Goal: Transaction & Acquisition: Book appointment/travel/reservation

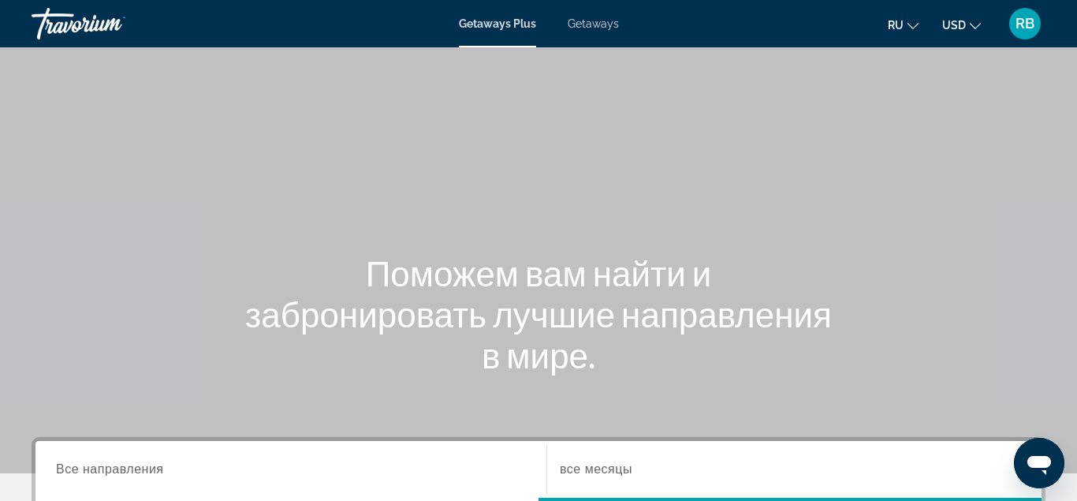
click at [590, 20] on span "Getaways" at bounding box center [593, 23] width 51 height 13
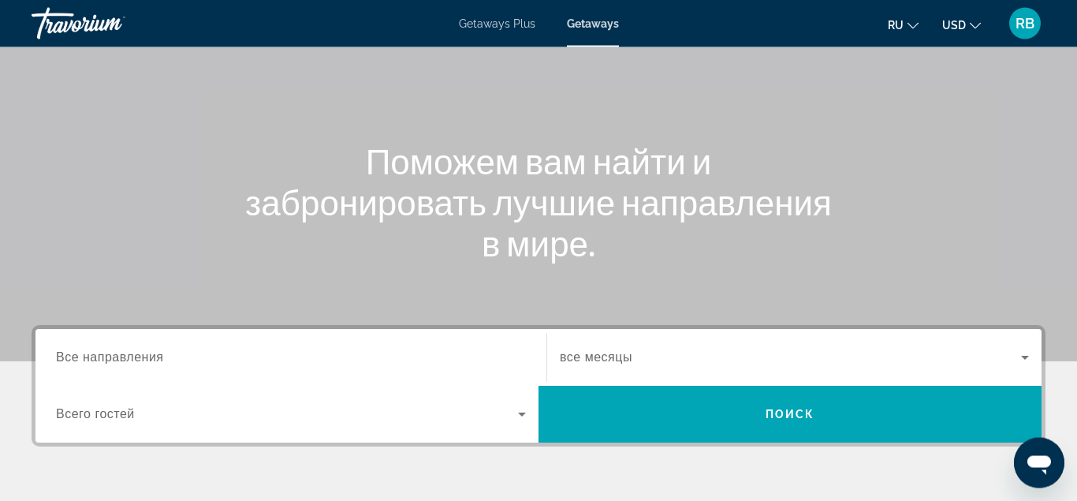
scroll to position [241, 0]
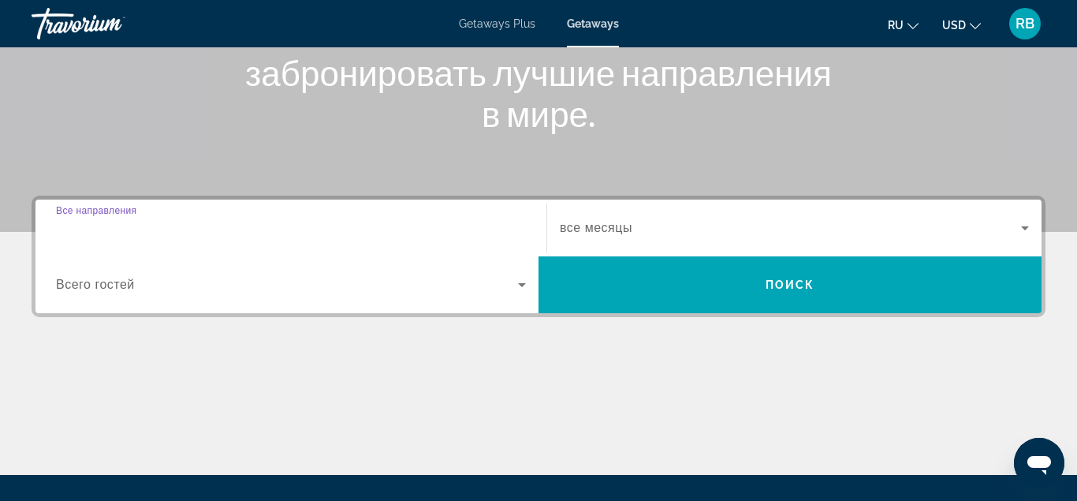
click at [257, 228] on input "Destination Все направления" at bounding box center [291, 228] width 470 height 19
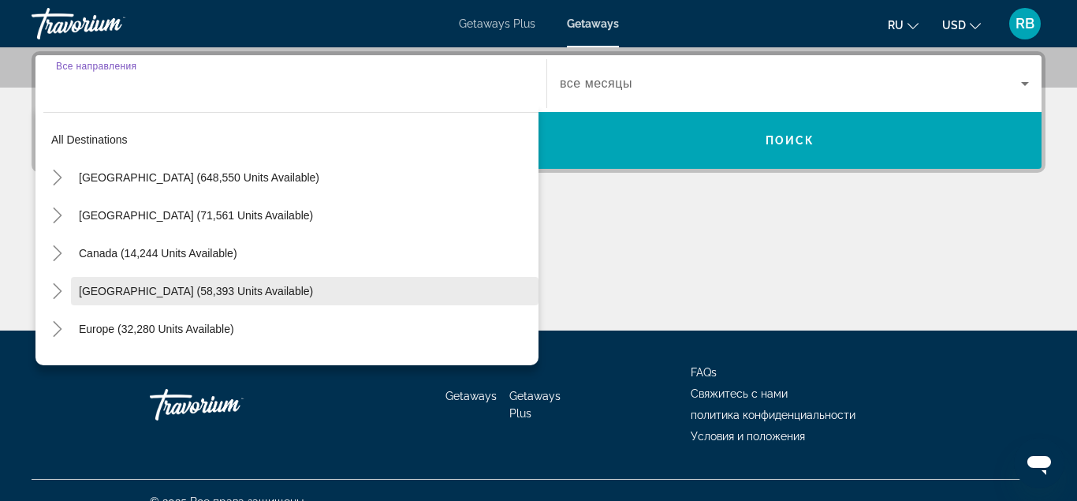
scroll to position [90, 0]
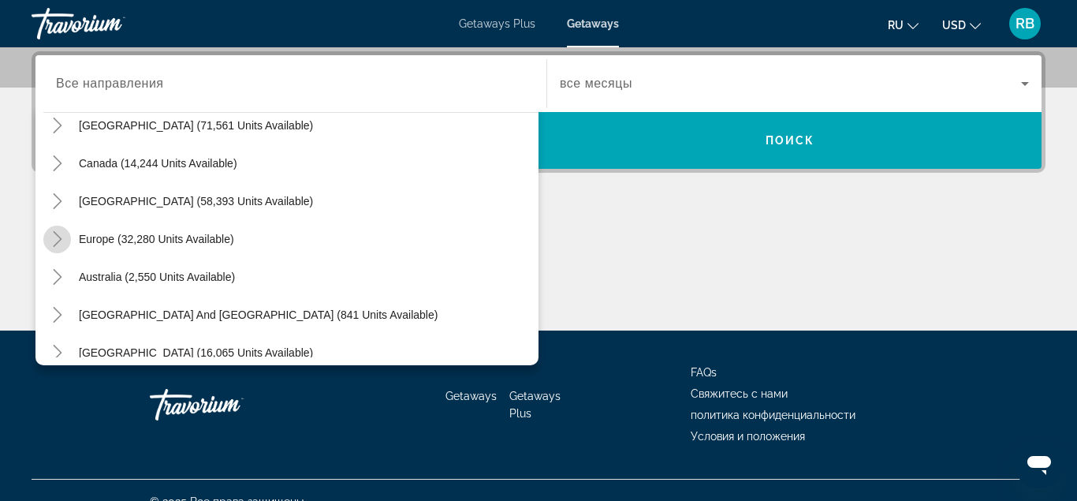
click at [65, 236] on icon "Toggle Europe (32,280 units available)" at bounding box center [58, 239] width 16 height 16
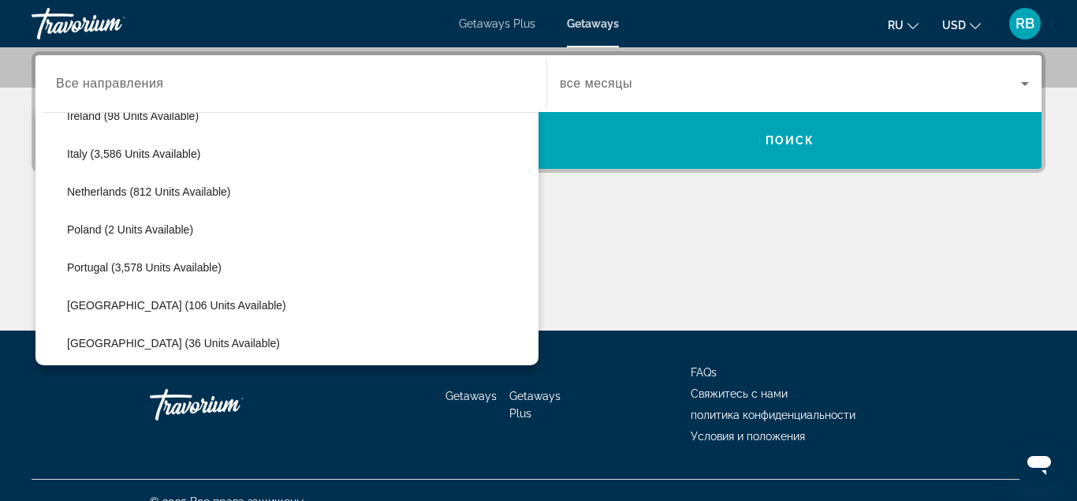
scroll to position [899, 0]
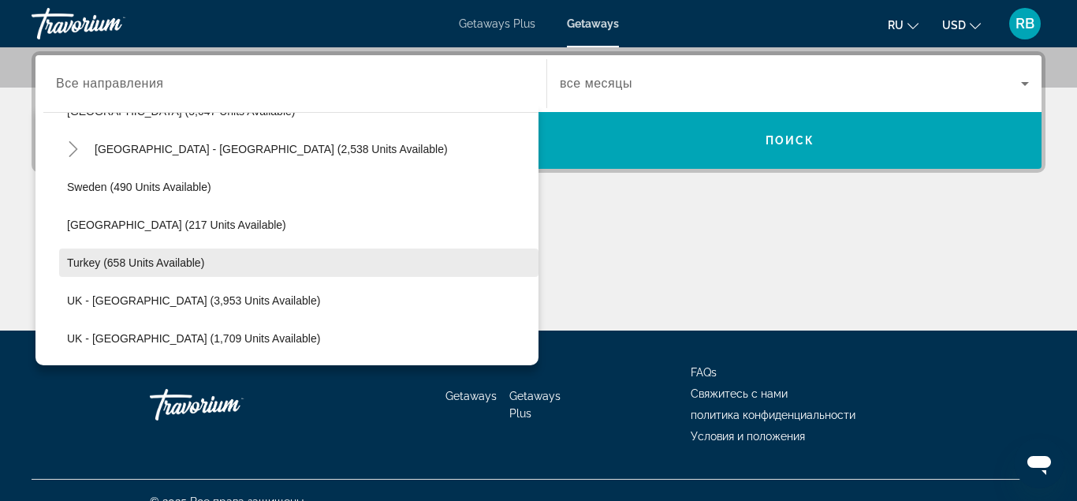
click at [137, 266] on span "Turkey (658 units available)" at bounding box center [135, 262] width 137 height 13
type input "**********"
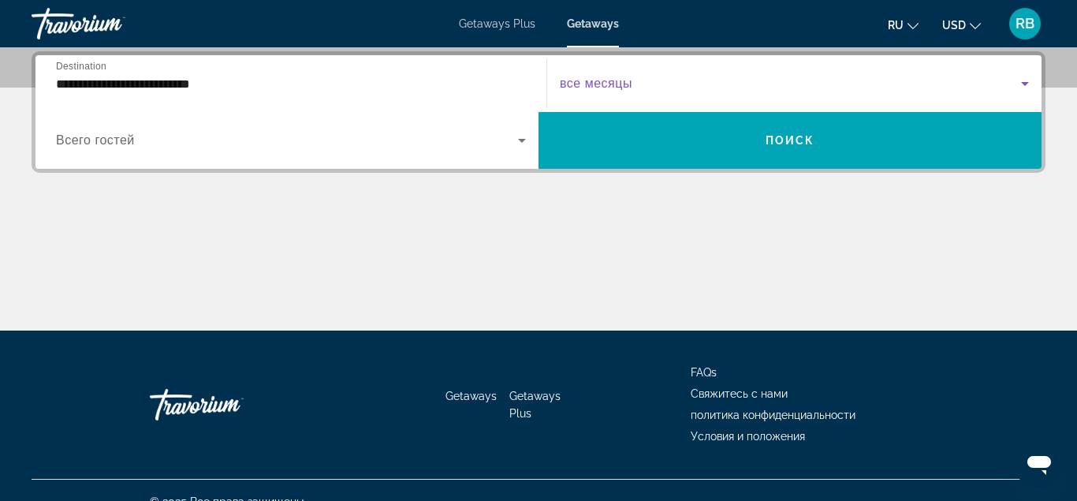
click at [650, 77] on span "Search widget" at bounding box center [790, 83] width 461 height 19
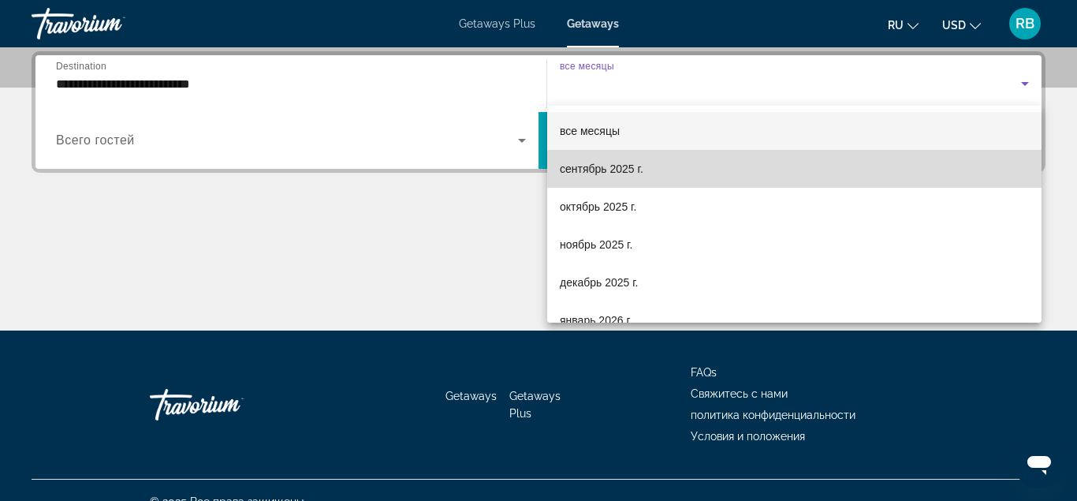
click at [580, 168] on span "сентябрь 2025 г." at bounding box center [602, 168] width 84 height 19
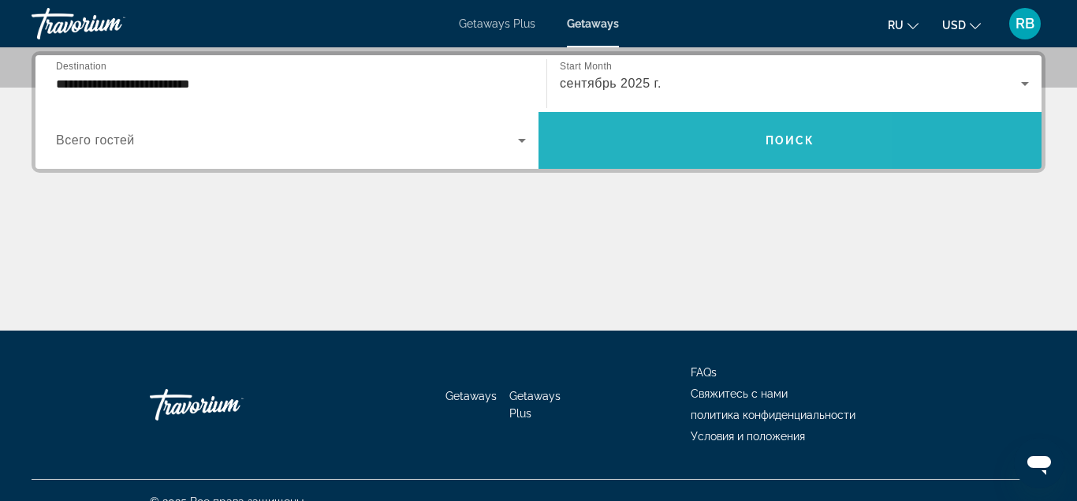
click at [667, 138] on span "Search widget" at bounding box center [789, 140] width 503 height 38
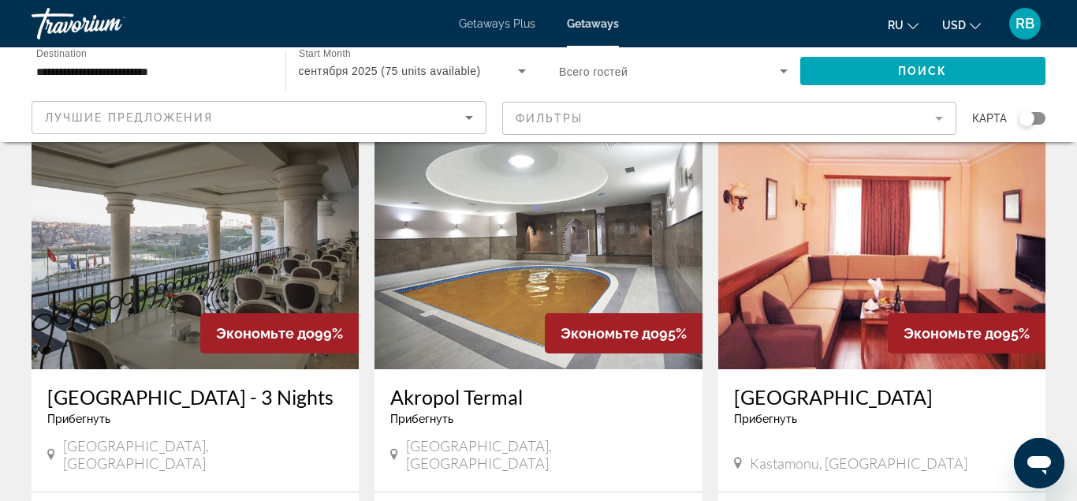
scroll to position [402, 0]
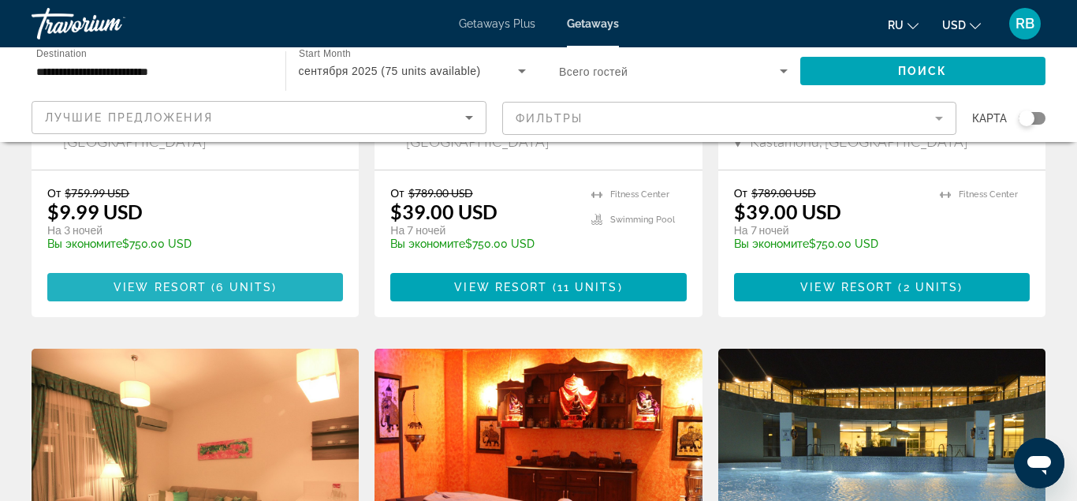
click at [207, 281] on span "View Resort" at bounding box center [160, 287] width 93 height 13
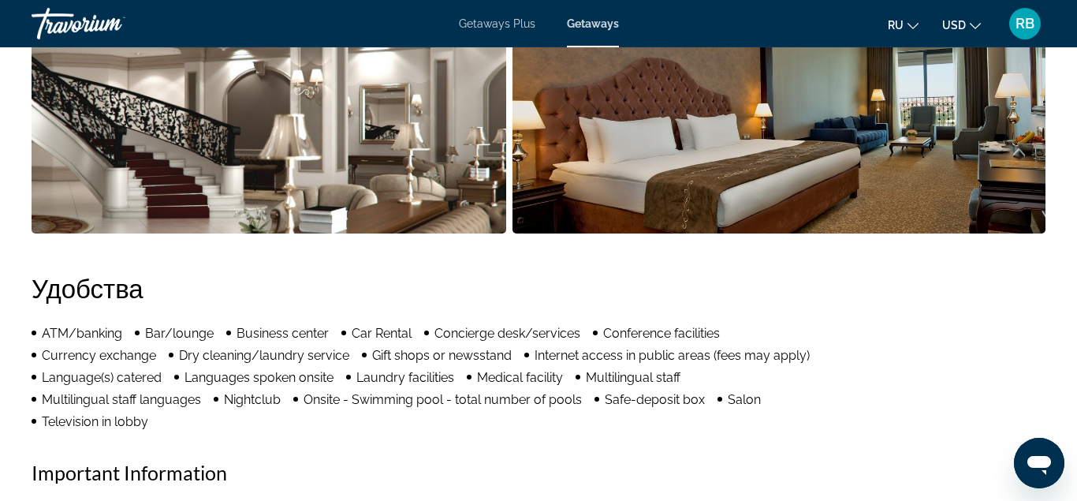
scroll to position [1276, 0]
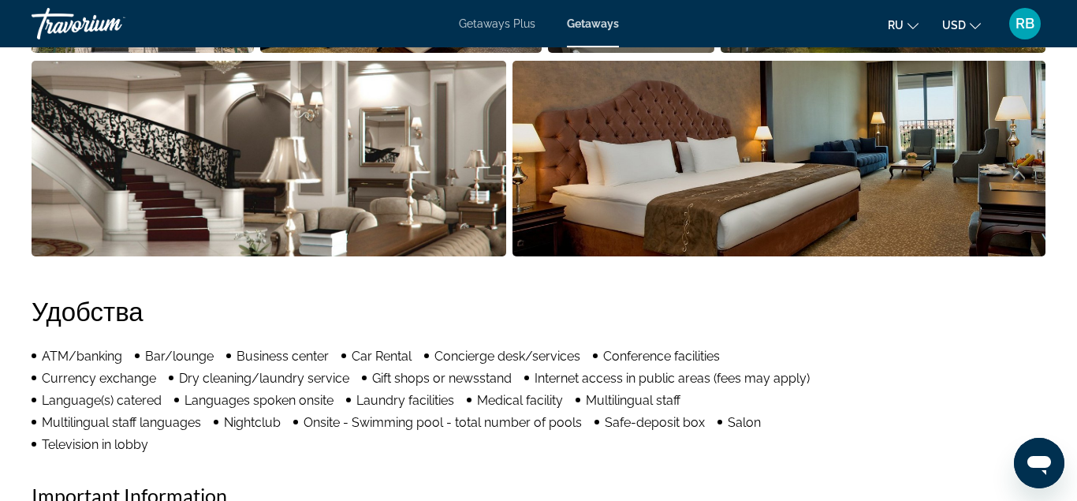
click at [594, 19] on span "Getaways" at bounding box center [593, 23] width 52 height 13
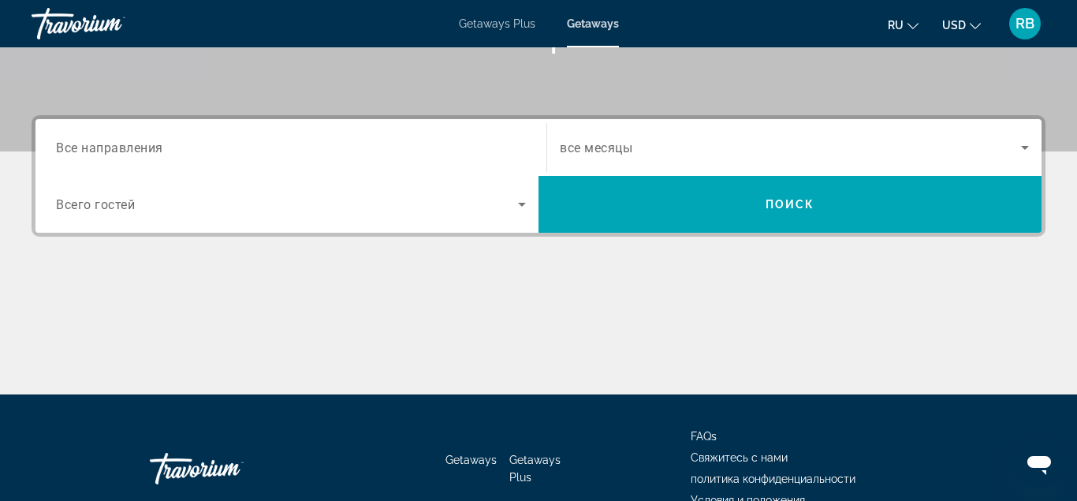
click at [137, 151] on span "Все направления" at bounding box center [109, 147] width 107 height 15
click at [137, 151] on input "Destination Все направления" at bounding box center [291, 148] width 470 height 19
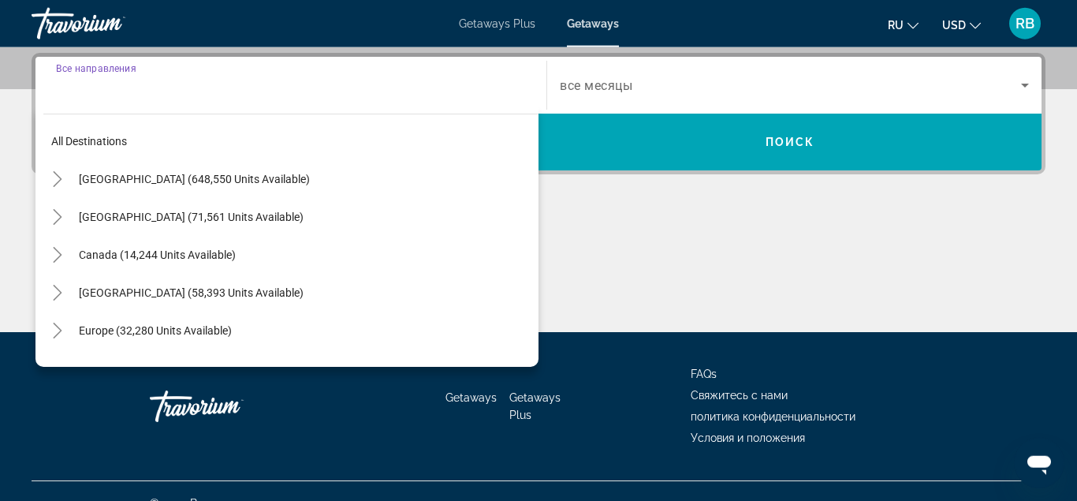
scroll to position [385, 0]
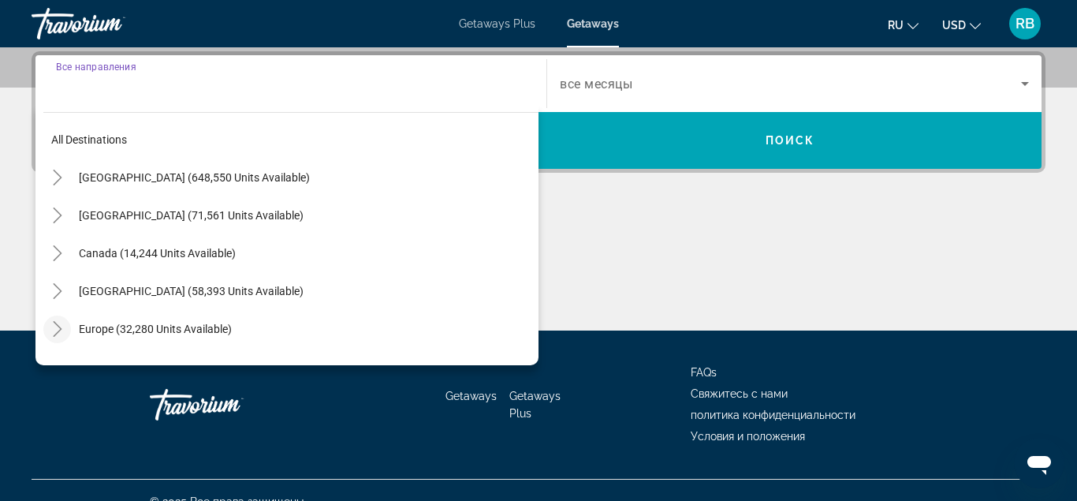
click at [62, 326] on icon "Toggle Europe (32,280 units available)" at bounding box center [58, 329] width 16 height 16
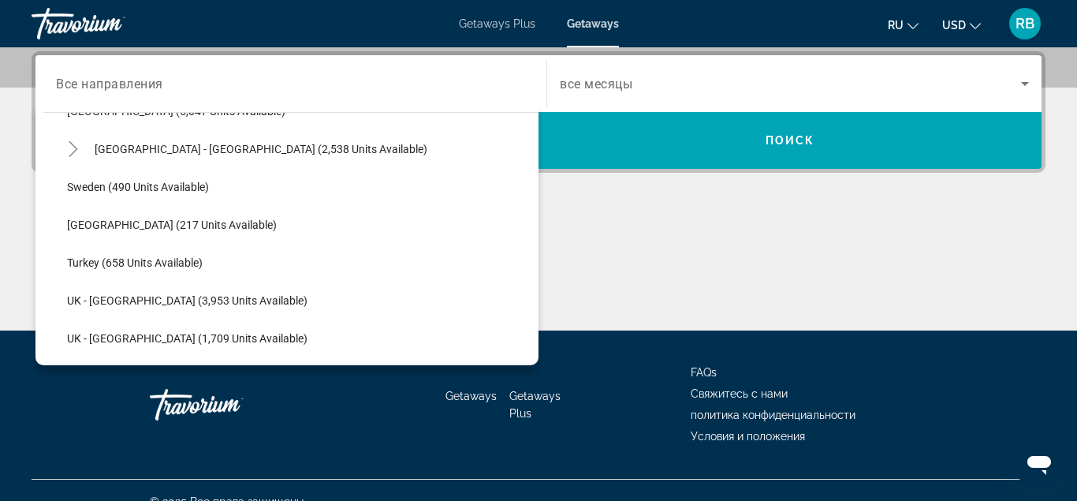
scroll to position [988, 0]
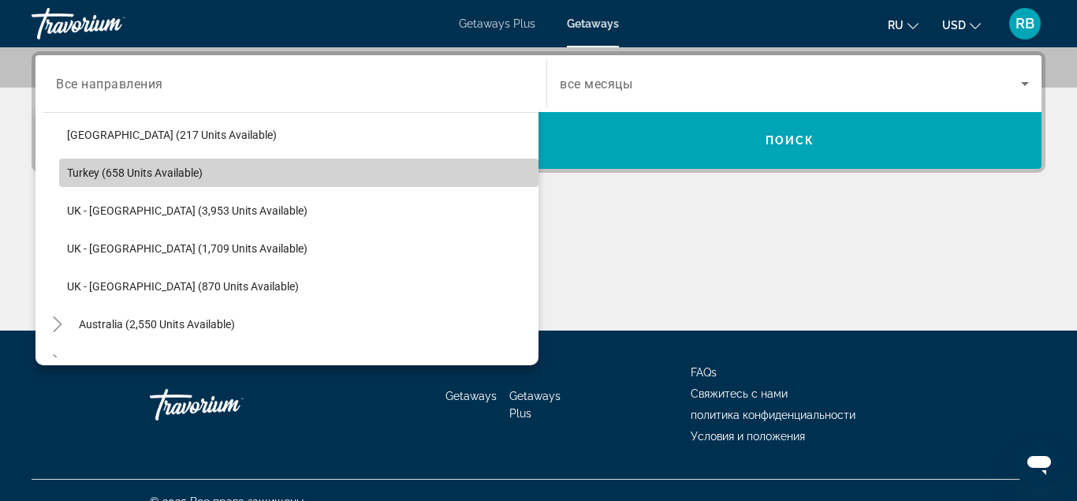
click at [146, 169] on span "Turkey (658 units available)" at bounding box center [135, 172] width 136 height 13
type input "**********"
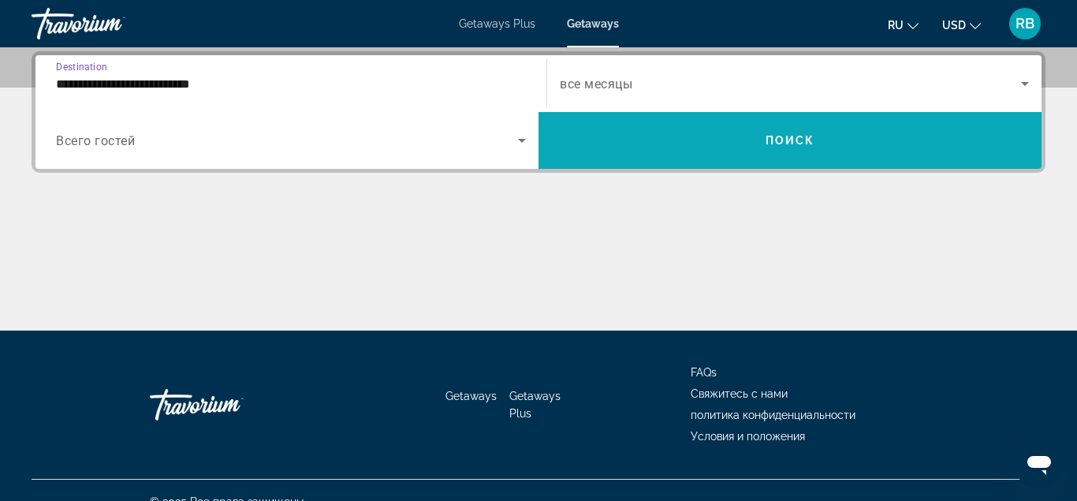
click at [674, 152] on span "Search widget" at bounding box center [789, 140] width 503 height 38
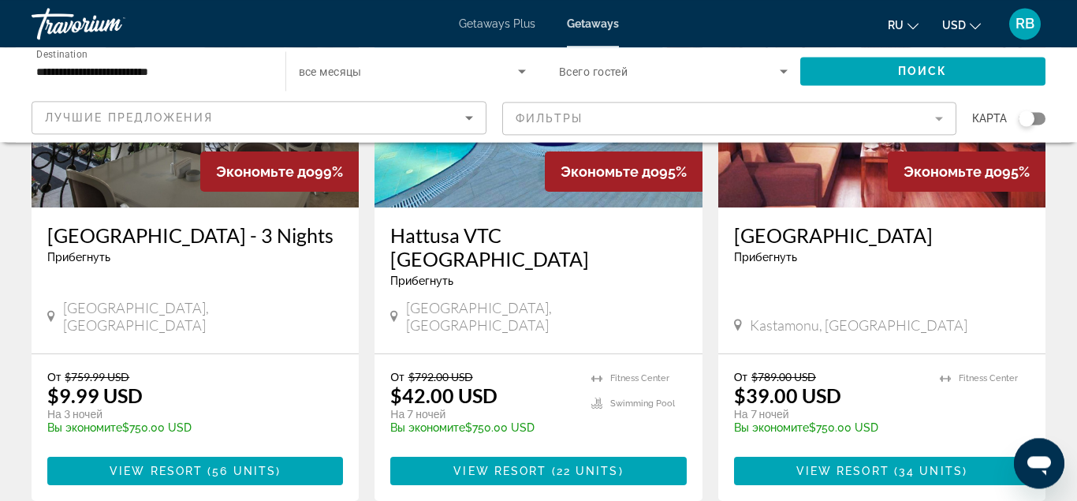
scroll to position [322, 0]
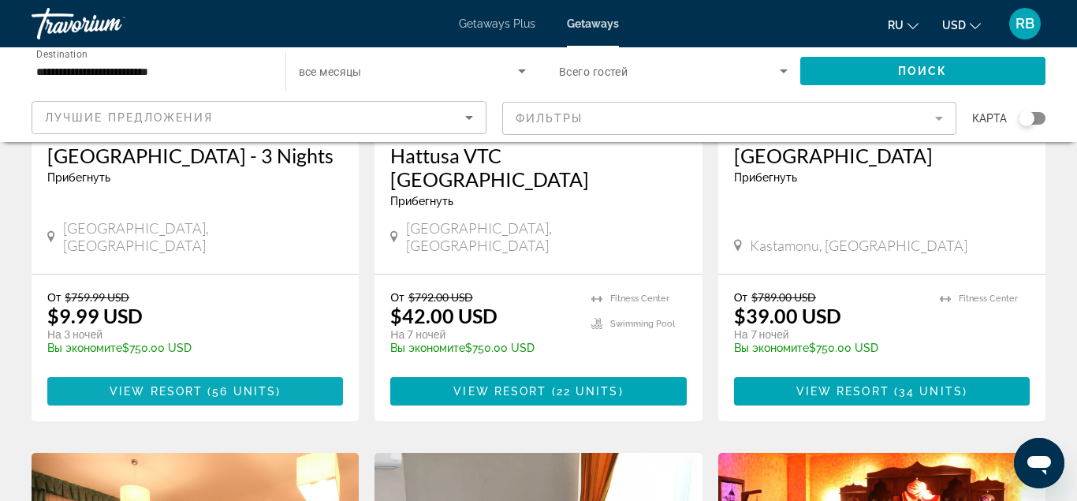
click at [173, 385] on span "View Resort" at bounding box center [156, 391] width 93 height 13
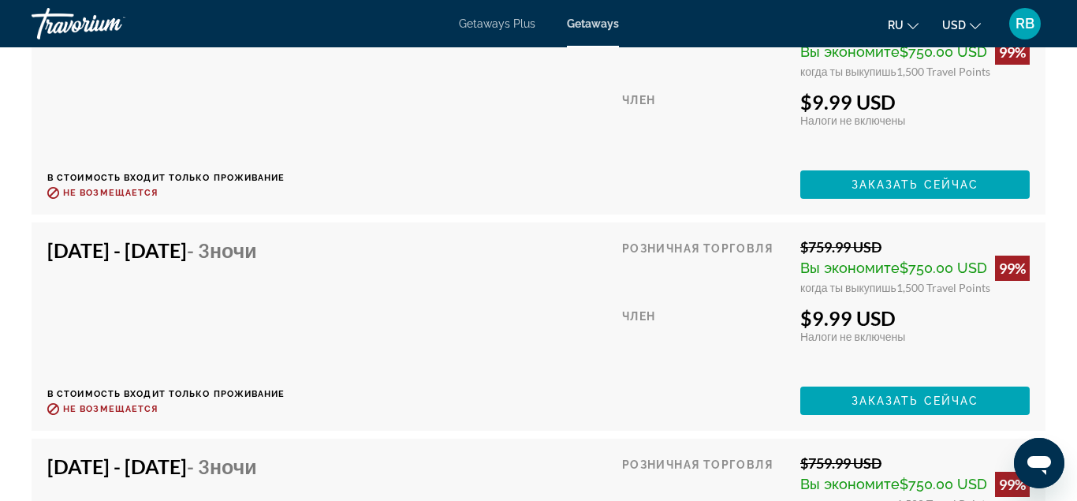
scroll to position [2878, 0]
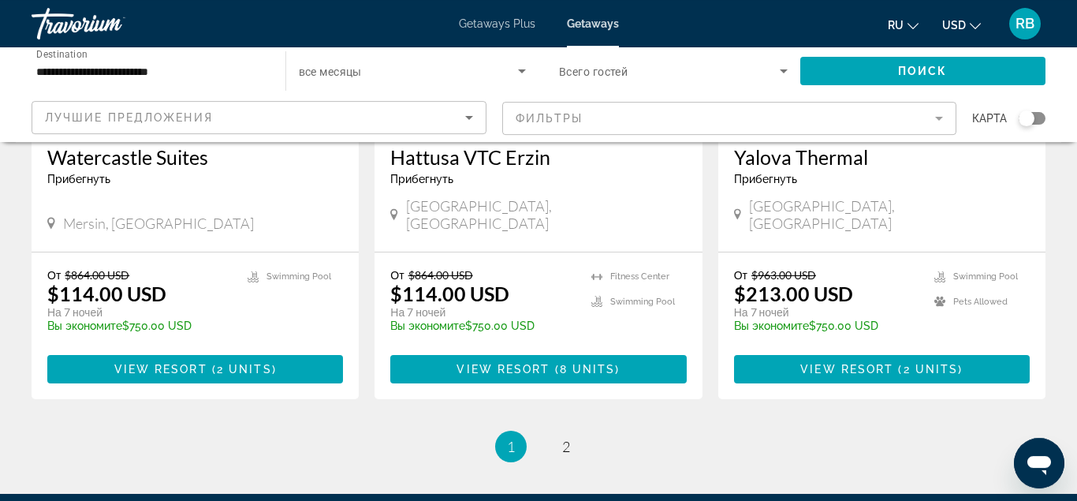
scroll to position [2010, 0]
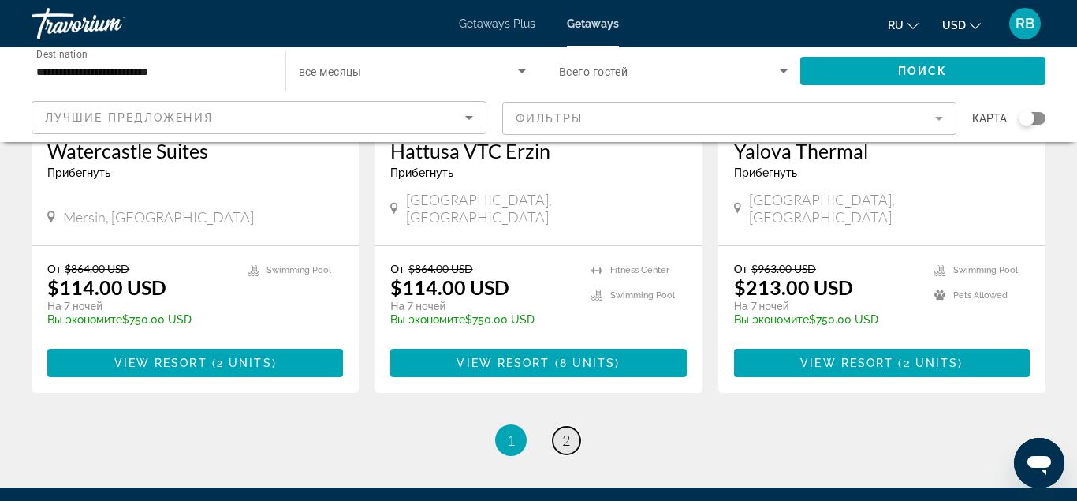
click at [561, 426] on link "page 2" at bounding box center [567, 440] width 28 height 28
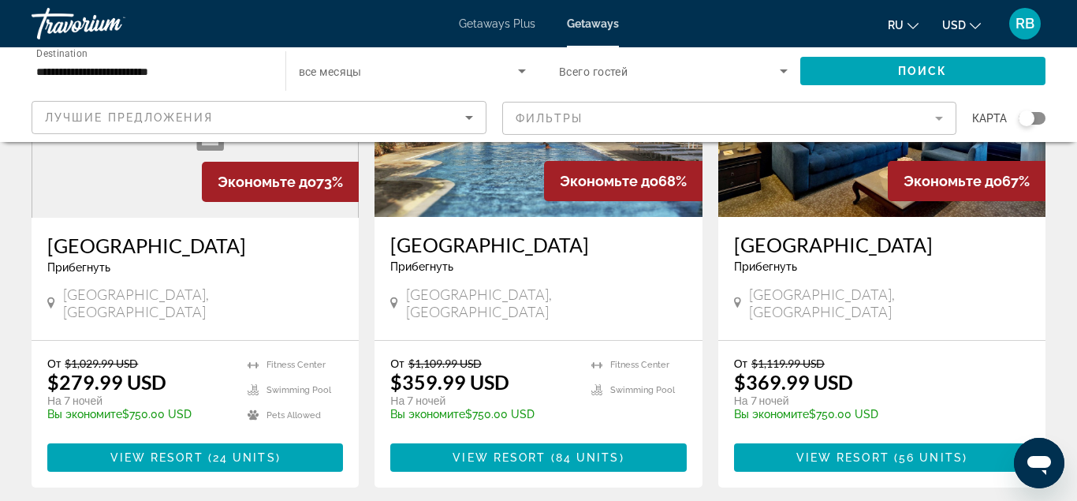
scroll to position [241, 0]
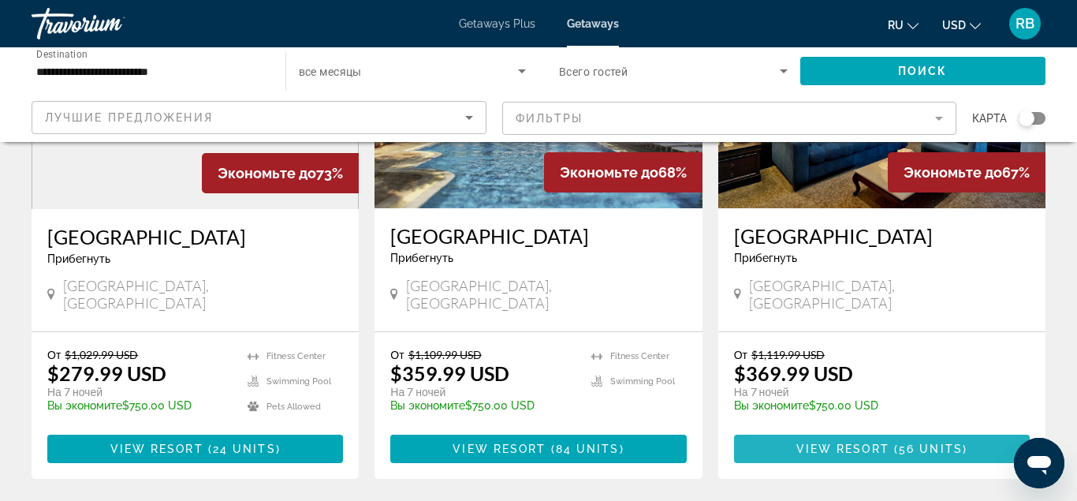
click at [843, 442] on span "View Resort" at bounding box center [842, 448] width 93 height 13
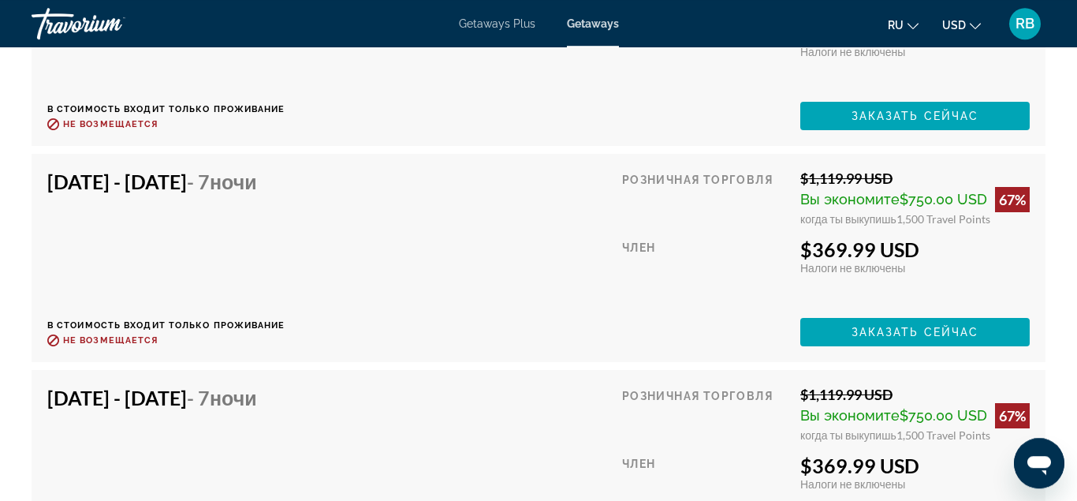
scroll to position [4752, 0]
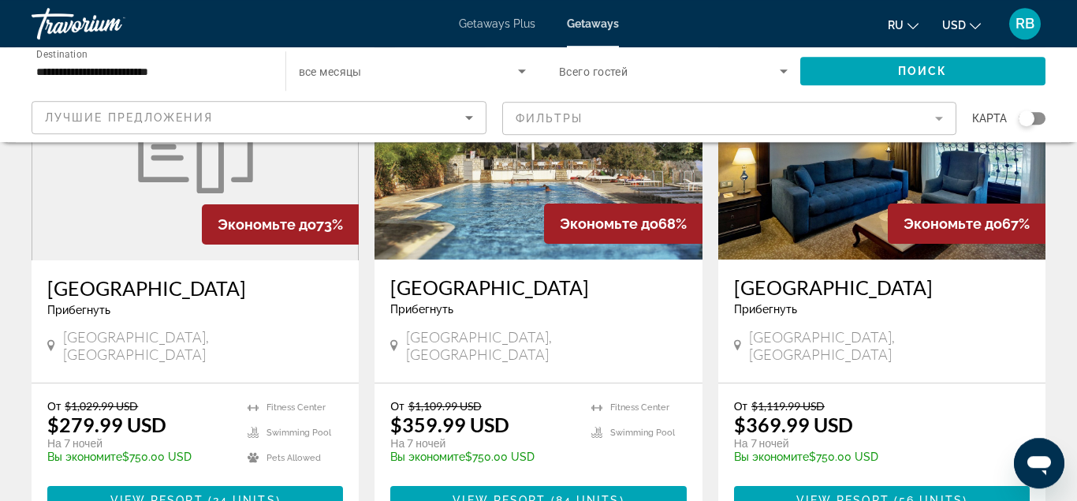
scroll to position [241, 0]
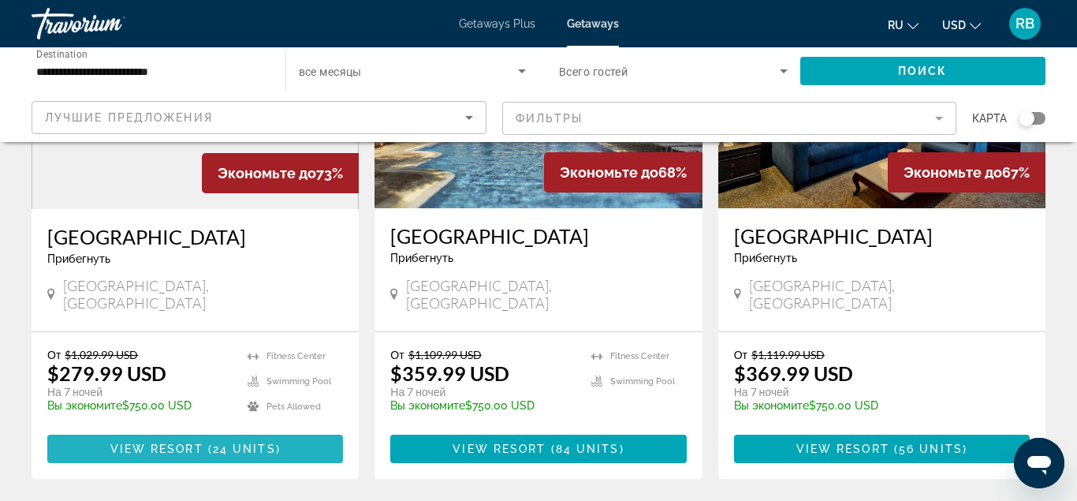
click at [138, 442] on span "View Resort" at bounding box center [156, 448] width 93 height 13
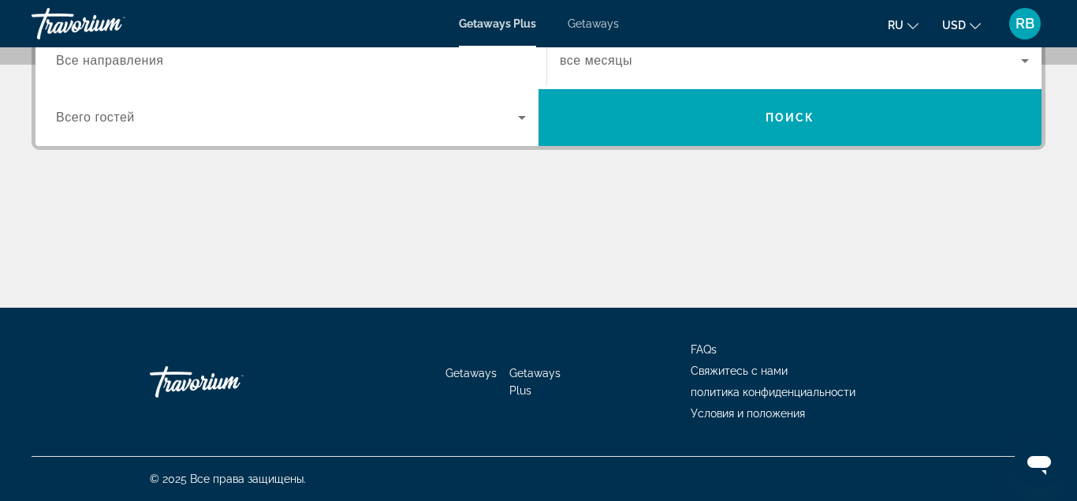
scroll to position [6, 0]
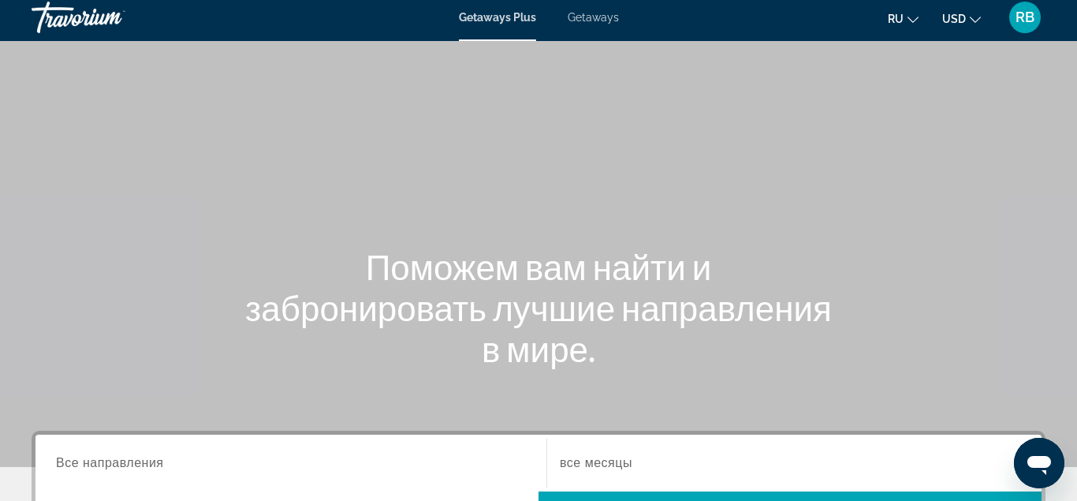
click at [577, 16] on span "Getaways" at bounding box center [593, 17] width 51 height 13
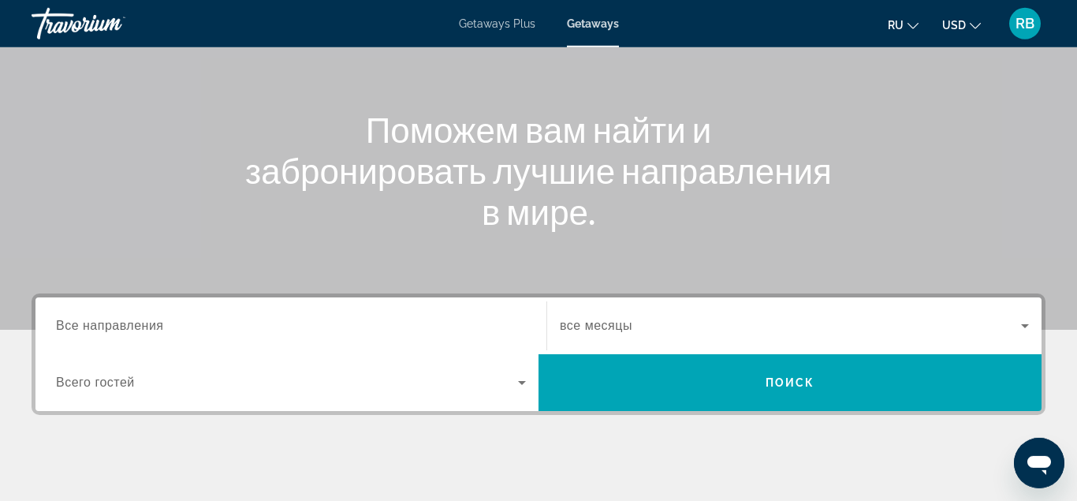
scroll to position [241, 0]
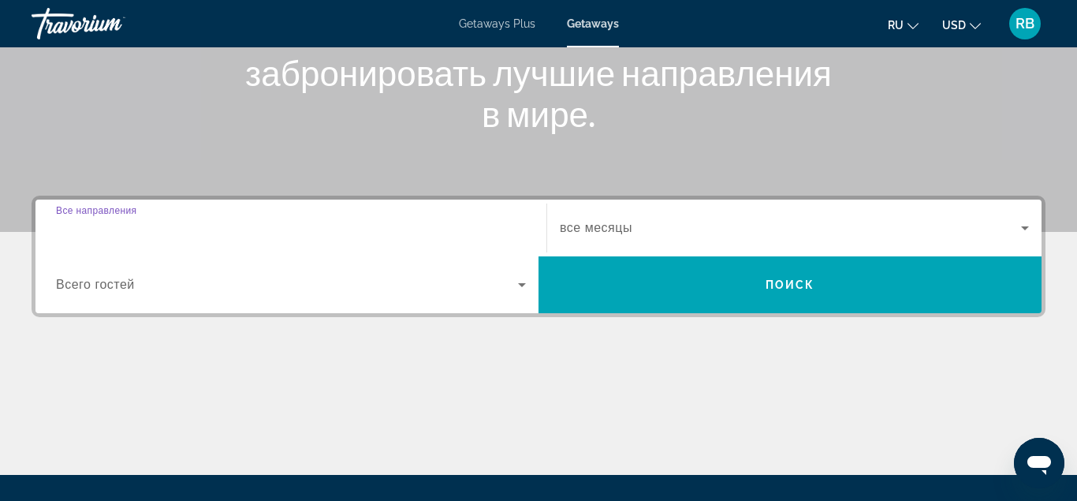
click at [201, 231] on input "Destination Все направления" at bounding box center [291, 228] width 470 height 19
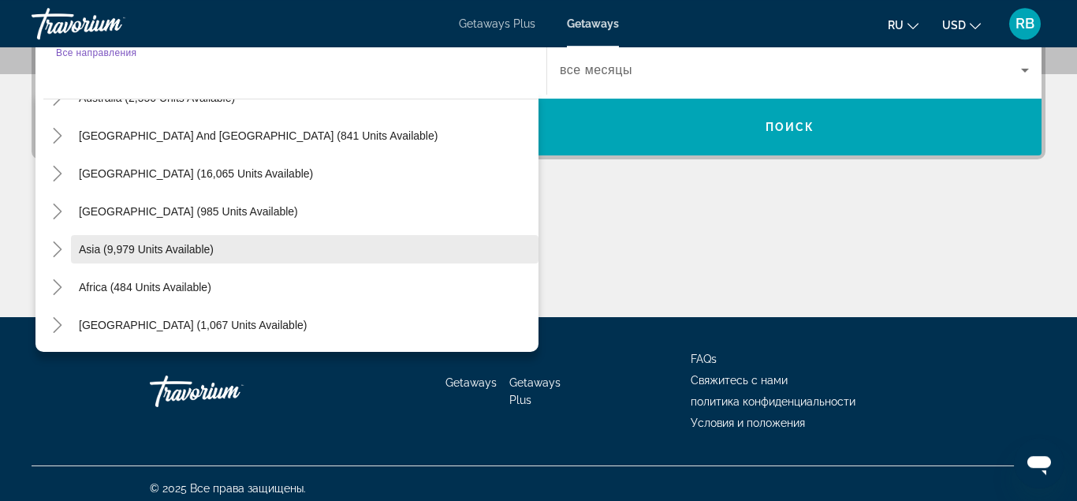
scroll to position [408, 0]
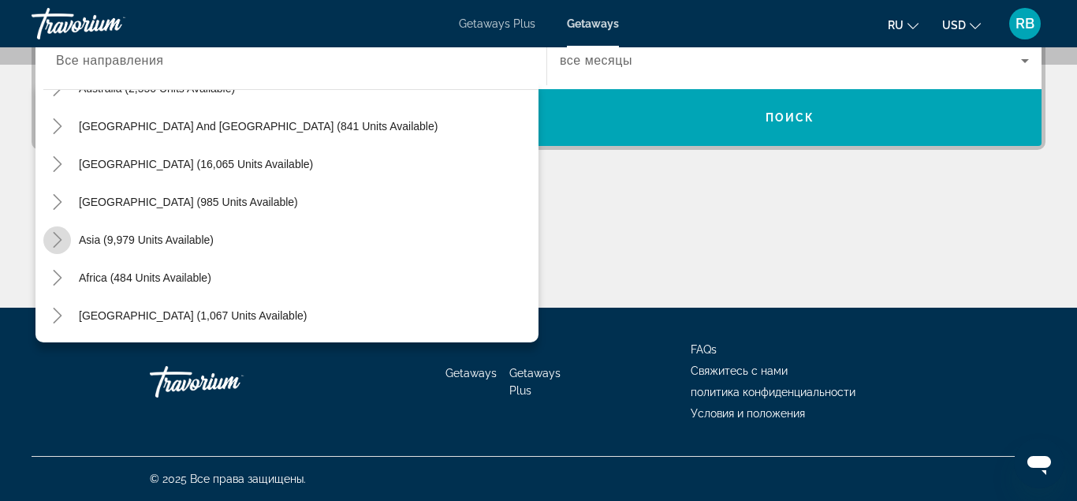
click at [55, 234] on icon "Toggle Asia (9,979 units available)" at bounding box center [57, 240] width 9 height 16
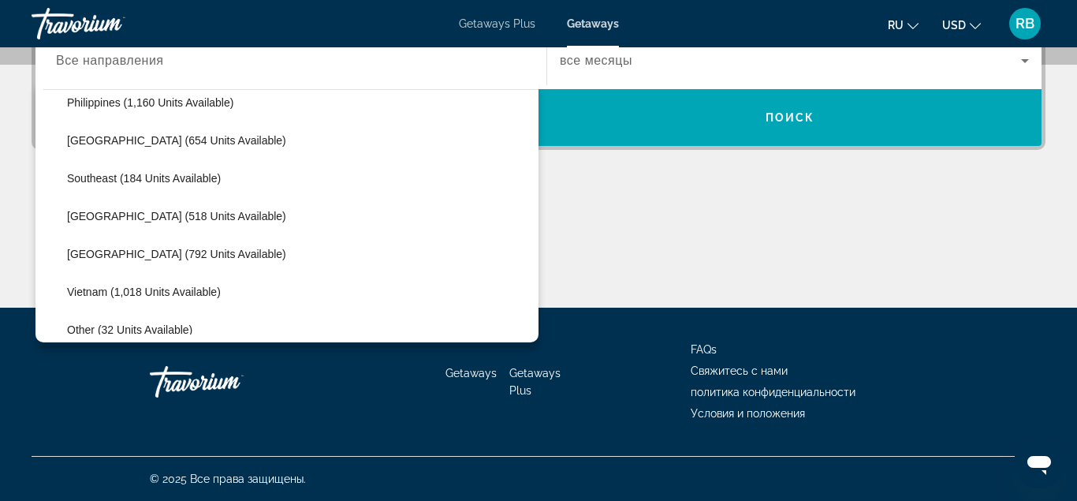
scroll to position [823, 0]
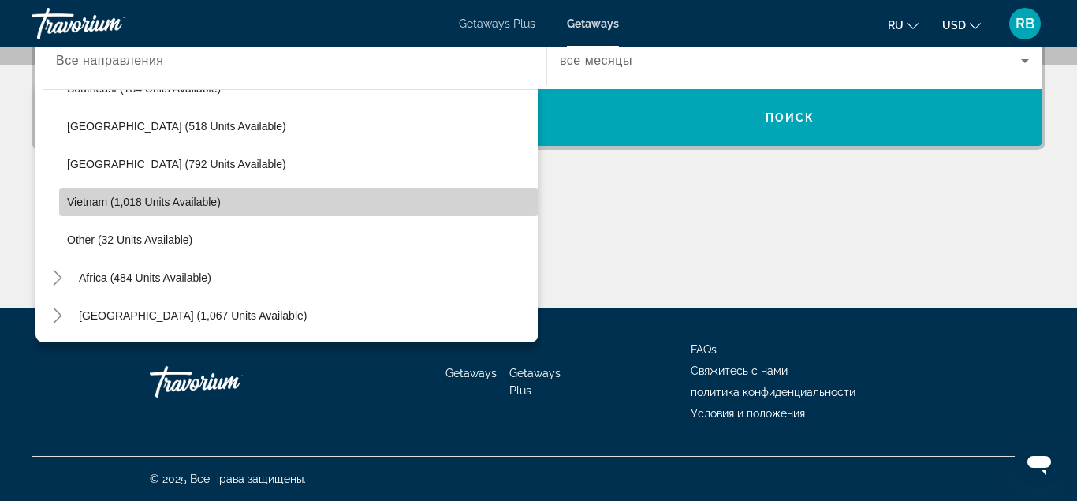
click at [205, 202] on span "Vietnam (1,018 units available)" at bounding box center [144, 201] width 154 height 13
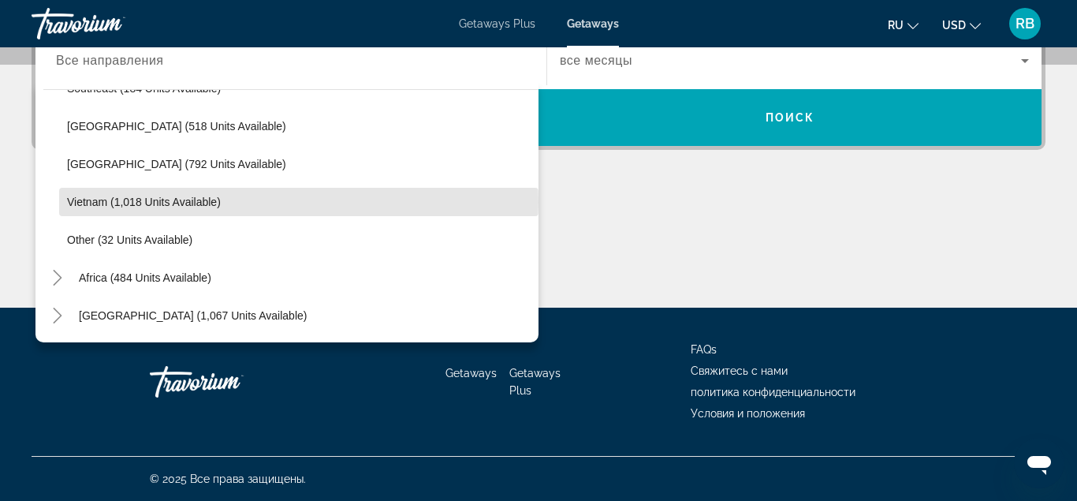
type input "**********"
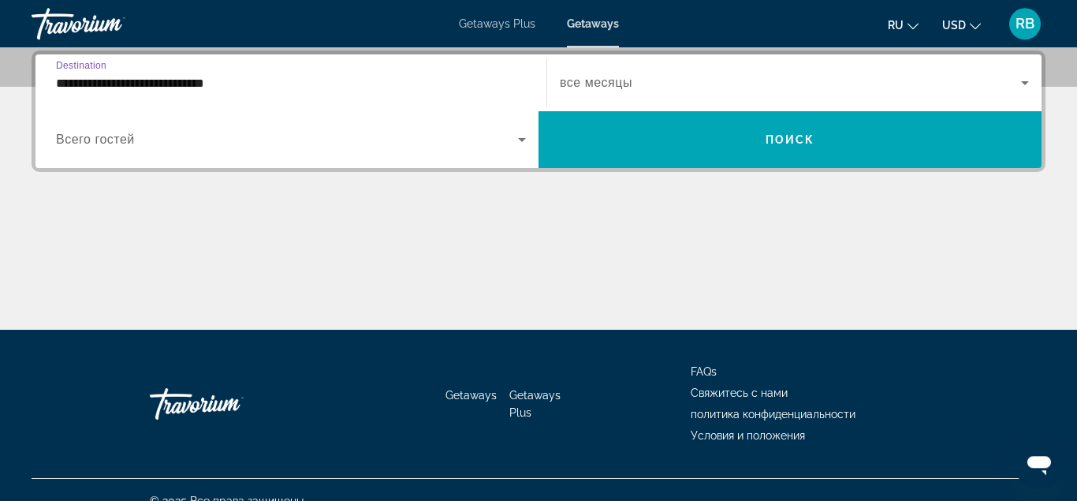
scroll to position [385, 0]
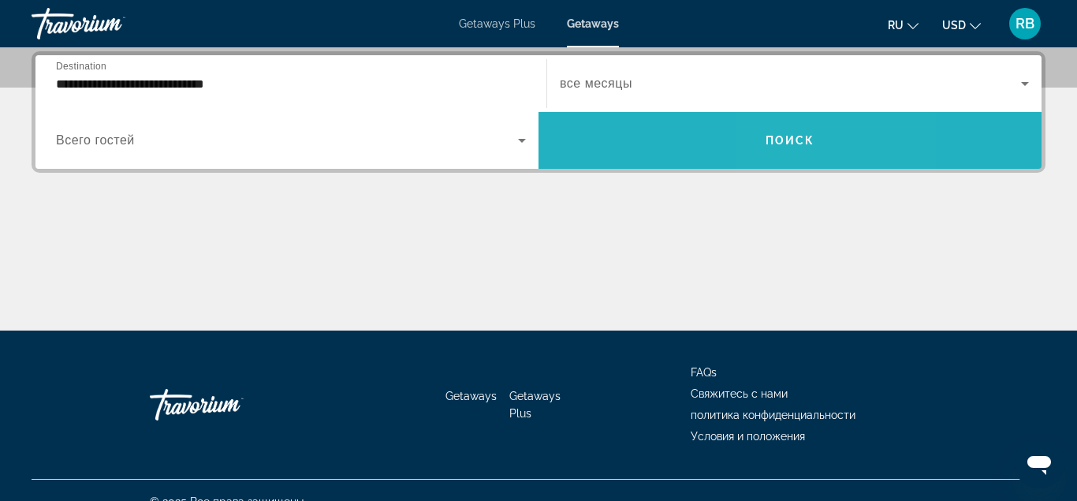
click at [792, 125] on span "Search widget" at bounding box center [789, 140] width 503 height 38
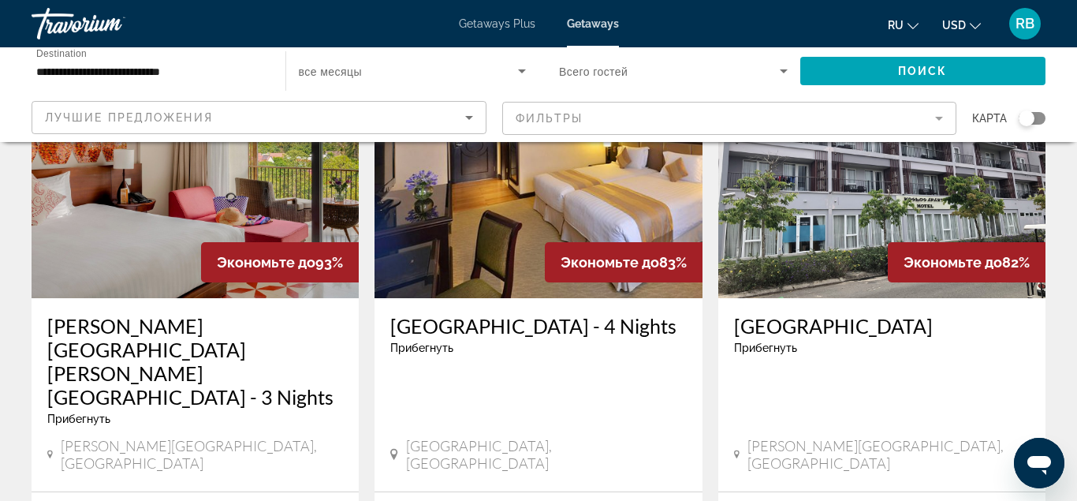
scroll to position [2171, 0]
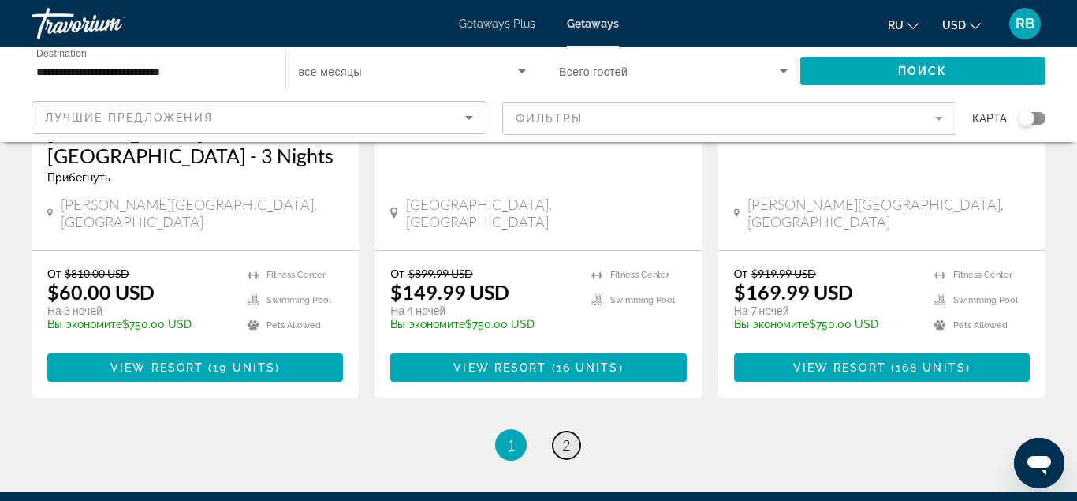
click at [557, 431] on link "page 2" at bounding box center [567, 445] width 28 height 28
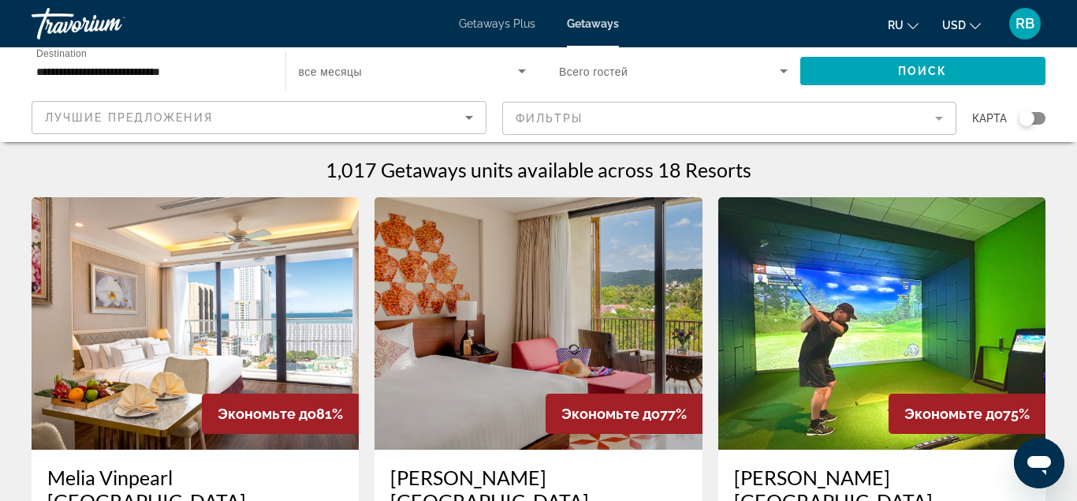
click at [130, 69] on input "**********" at bounding box center [150, 71] width 229 height 19
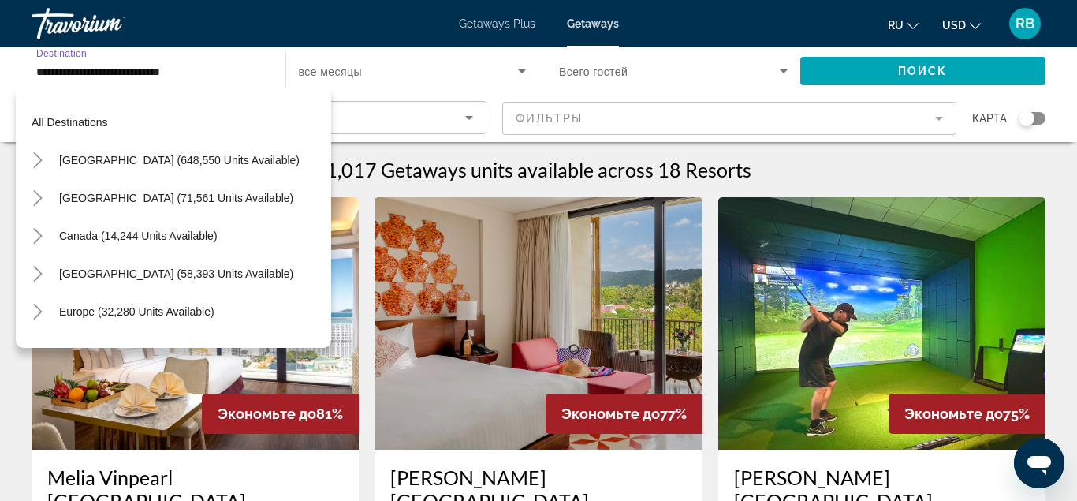
scroll to position [813, 0]
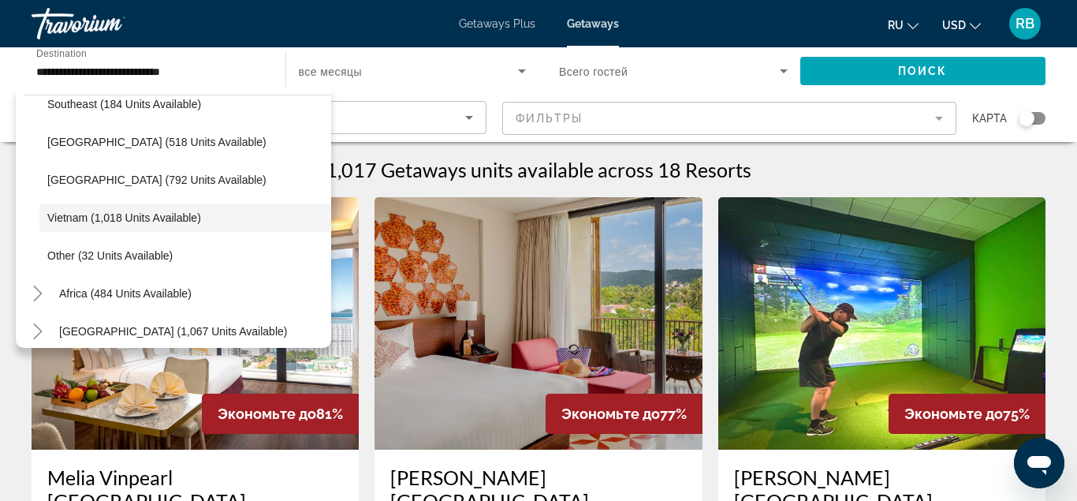
click at [493, 18] on span "Getaways Plus" at bounding box center [497, 23] width 76 height 13
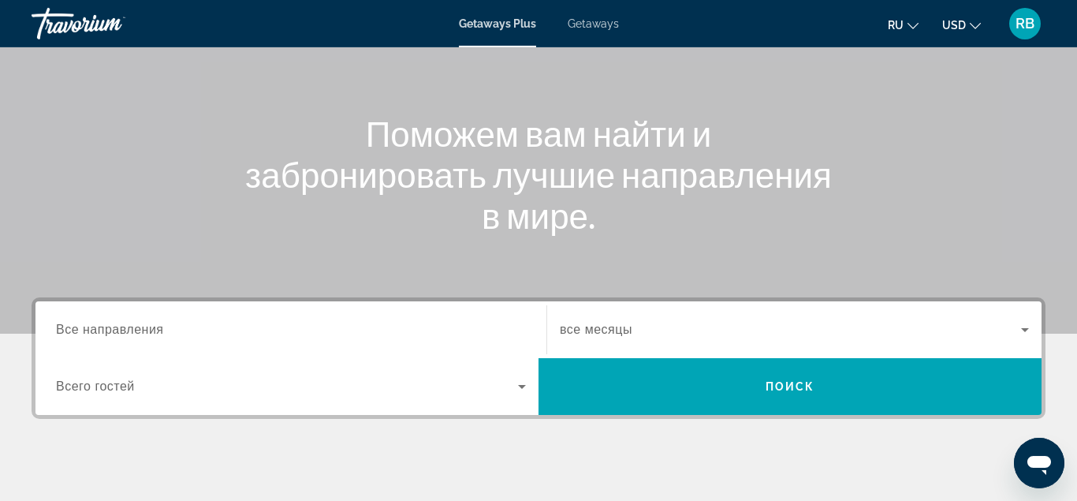
scroll to position [241, 0]
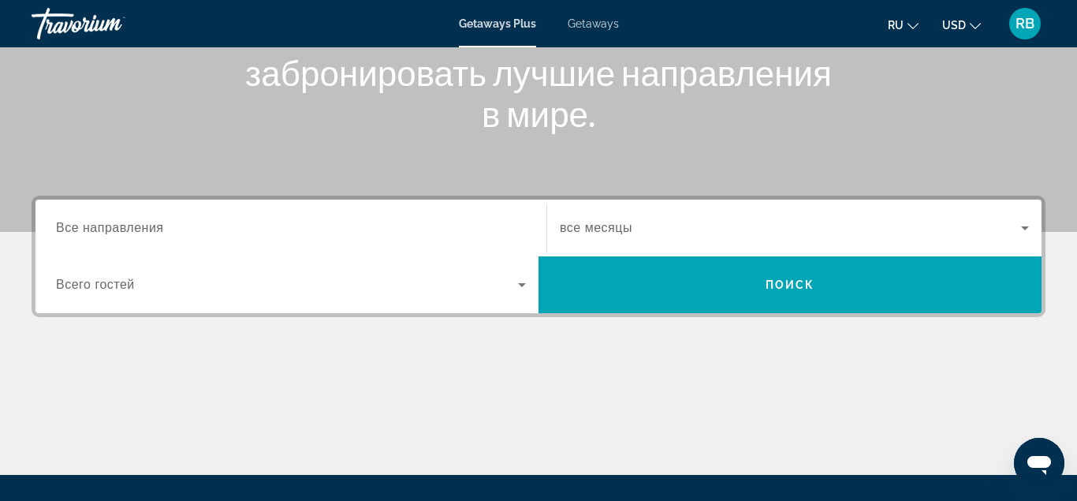
click at [203, 225] on input "Destination Все направления" at bounding box center [291, 228] width 470 height 19
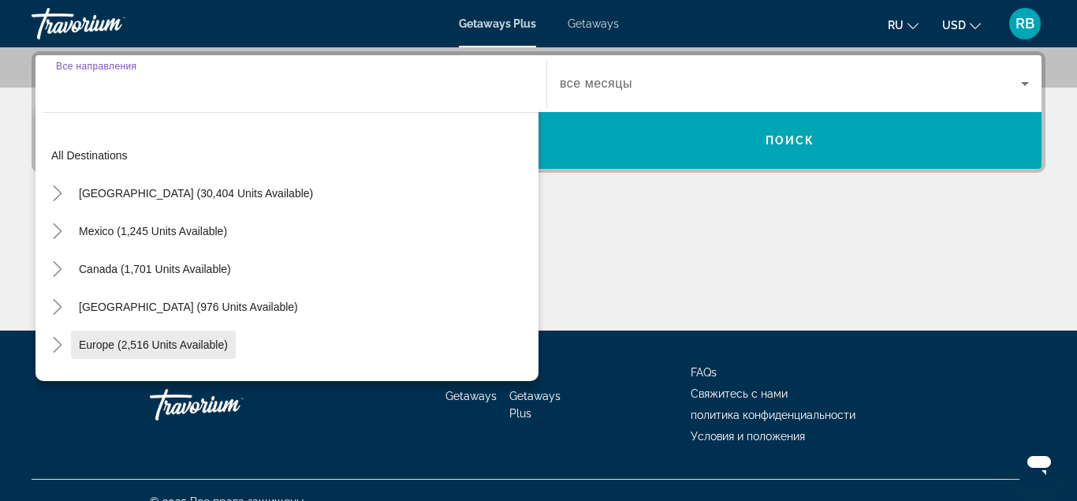
scroll to position [90, 0]
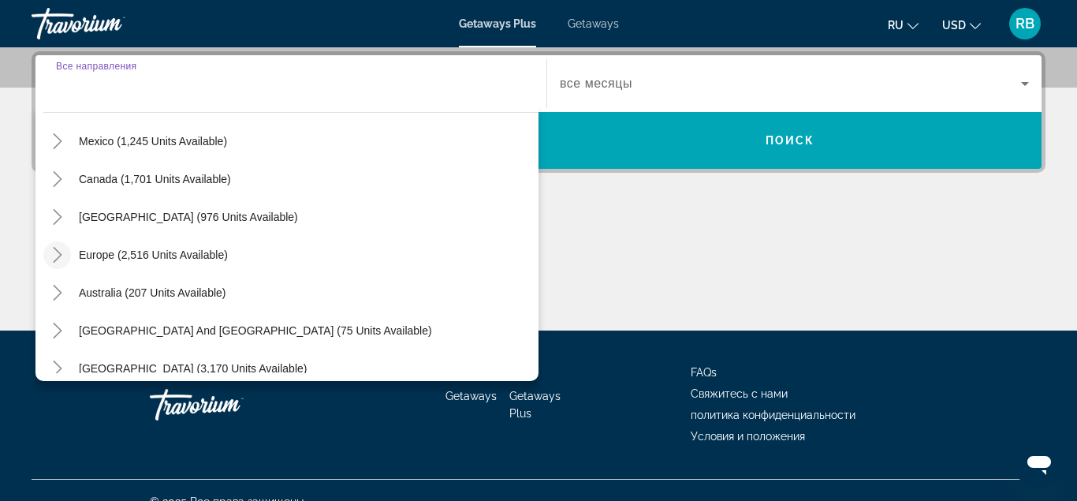
click at [65, 256] on icon "Toggle Europe (2,516 units available)" at bounding box center [58, 255] width 16 height 16
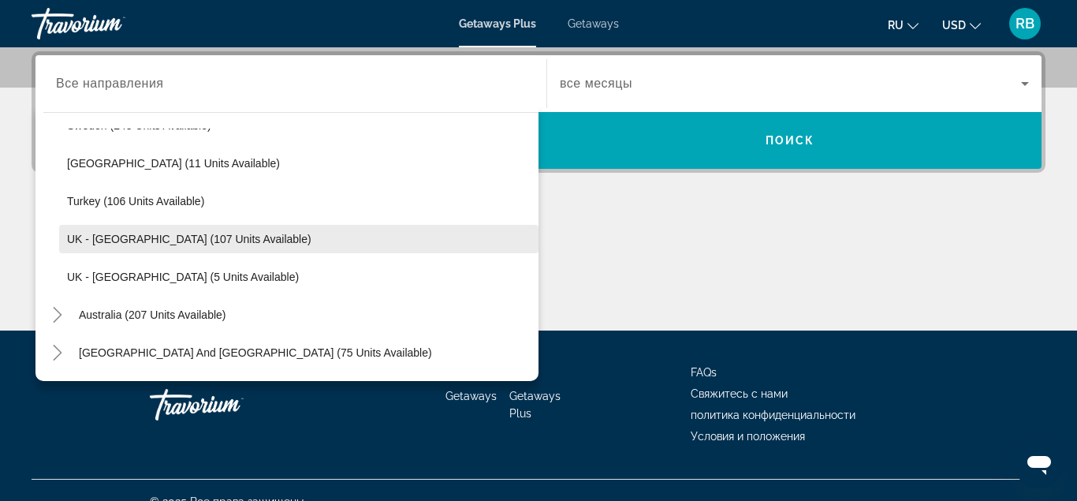
scroll to position [832, 0]
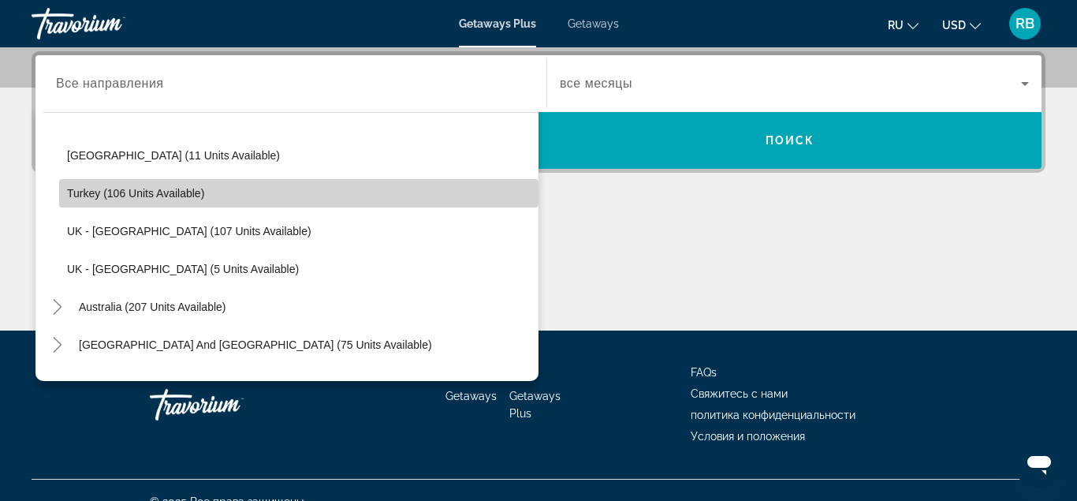
click at [185, 194] on span "Turkey (106 units available)" at bounding box center [135, 193] width 137 height 13
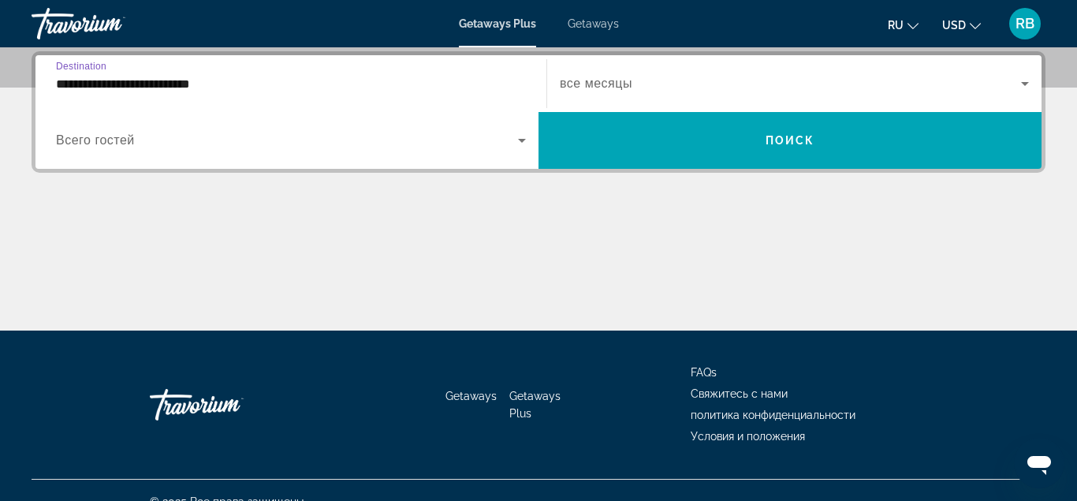
click at [234, 85] on input "**********" at bounding box center [291, 84] width 470 height 19
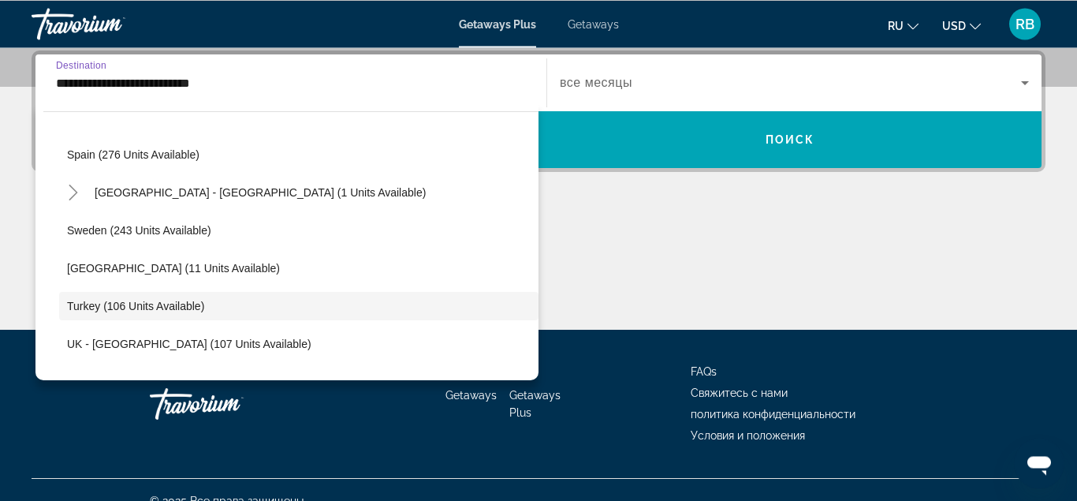
scroll to position [1012, 0]
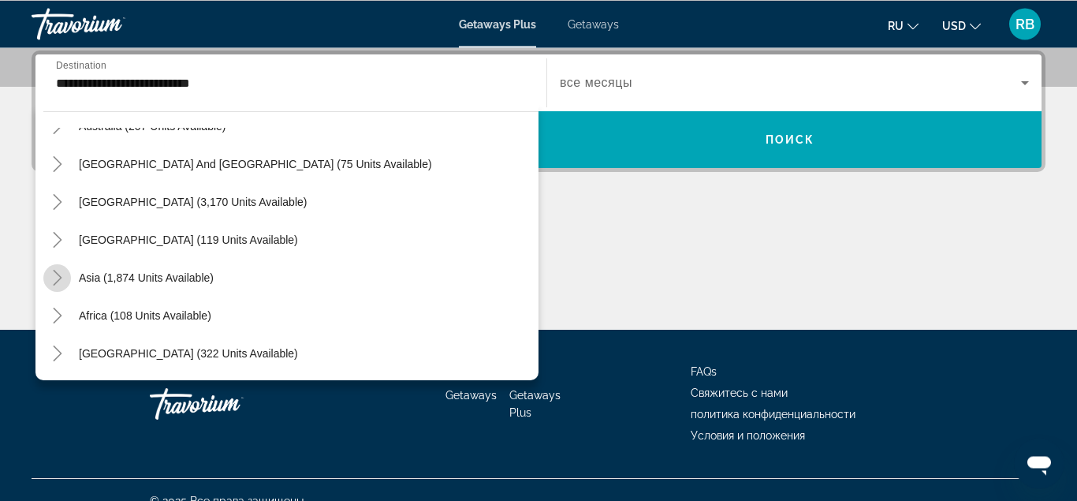
click at [65, 278] on icon "Toggle Asia (1,874 units available)" at bounding box center [58, 278] width 16 height 16
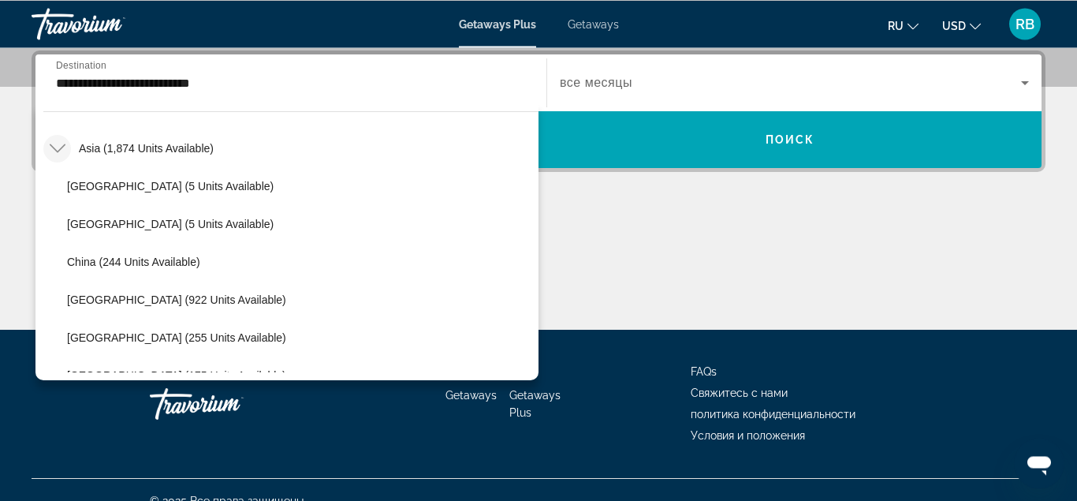
scroll to position [1371, 0]
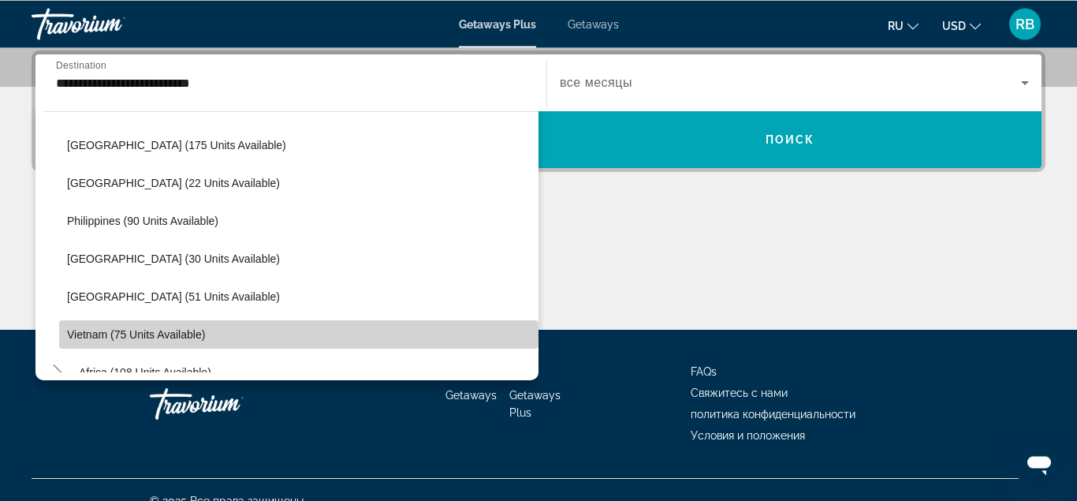
click at [117, 337] on span "Vietnam (75 units available)" at bounding box center [136, 334] width 138 height 13
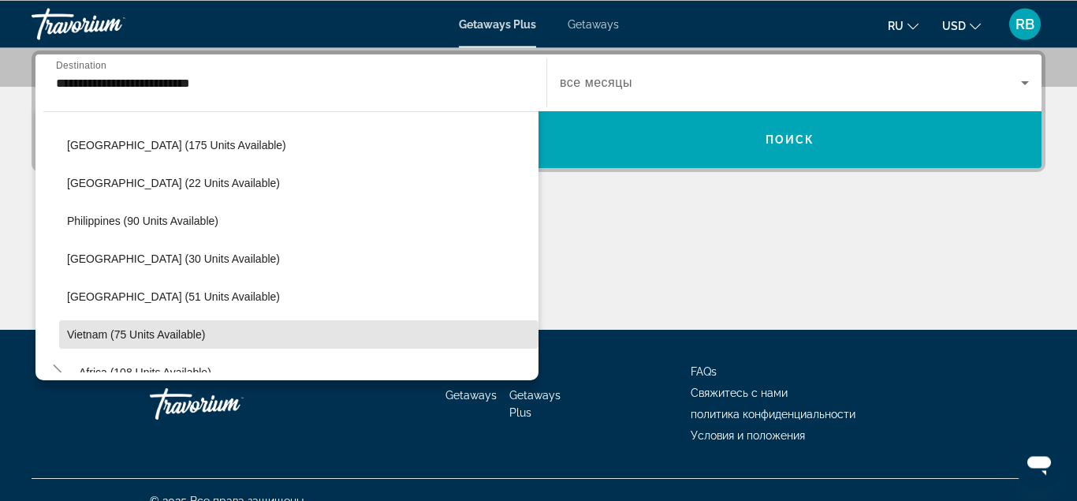
type input "**********"
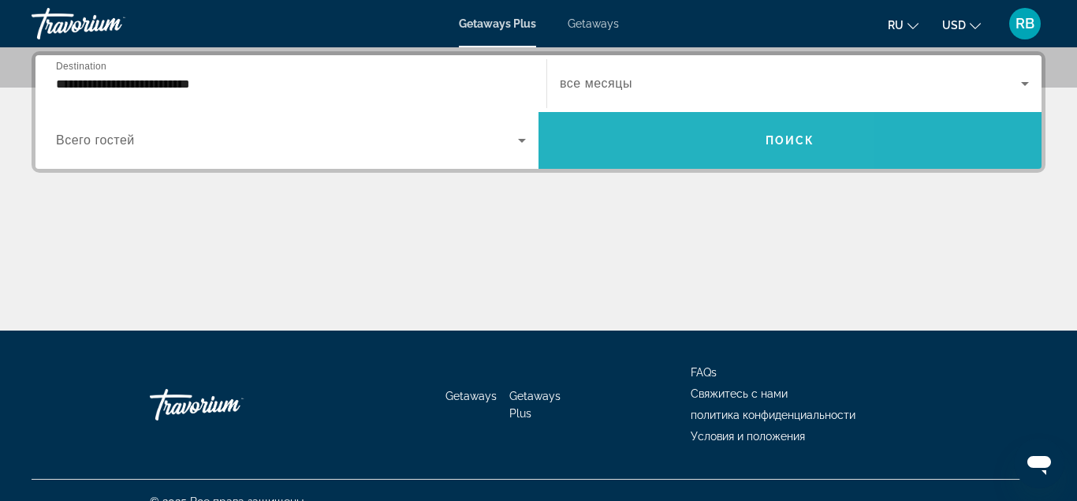
click at [657, 136] on span "Search widget" at bounding box center [789, 140] width 503 height 38
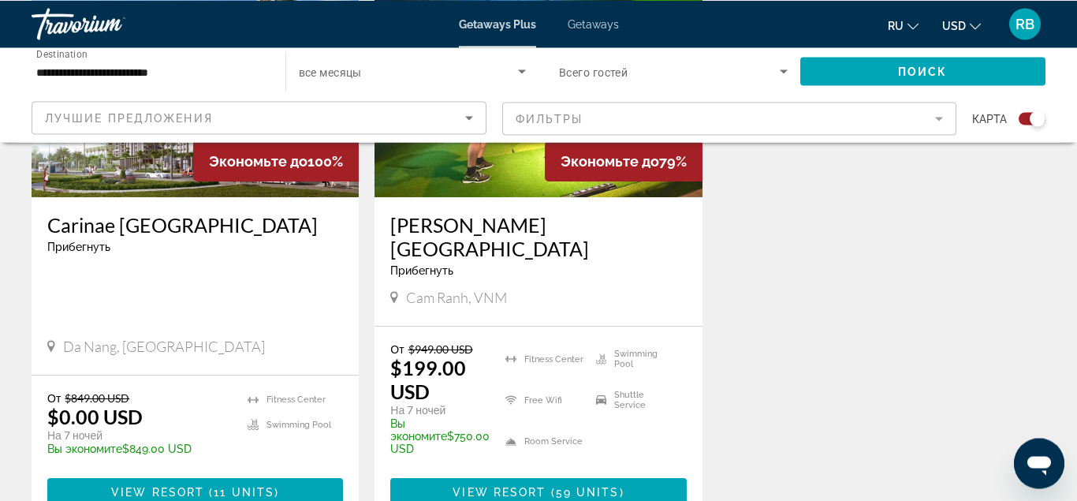
scroll to position [804, 0]
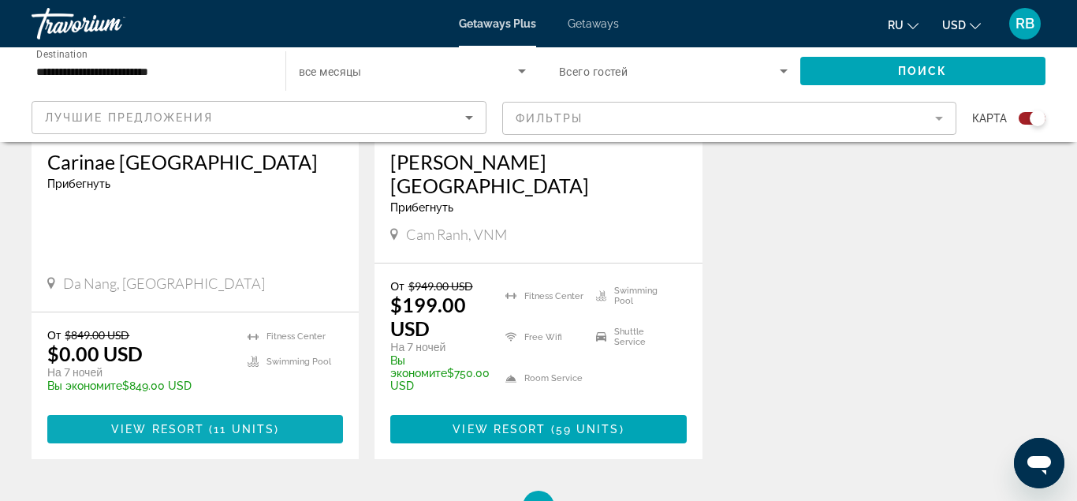
click at [228, 410] on span "Main content" at bounding box center [195, 429] width 296 height 38
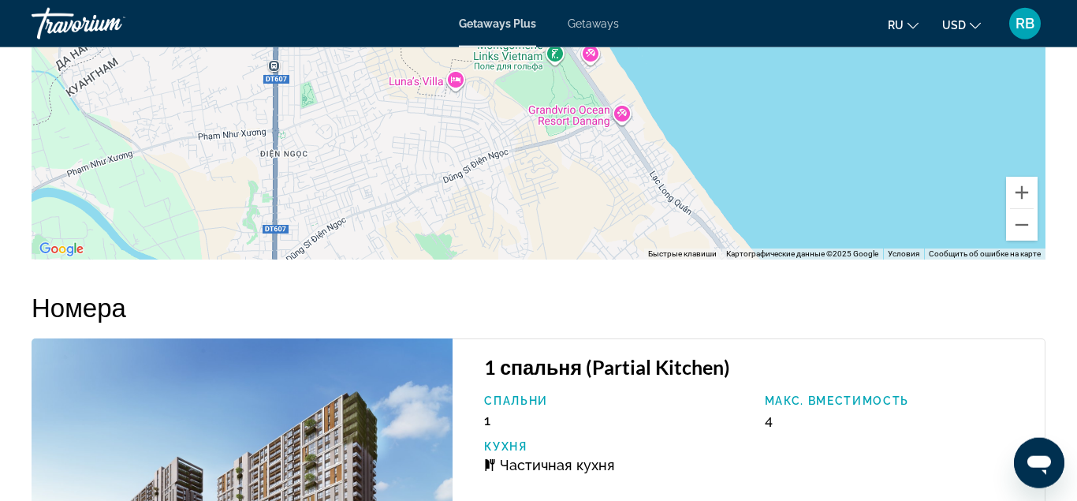
scroll to position [2298, 0]
click at [610, 26] on span "Getaways" at bounding box center [593, 23] width 51 height 13
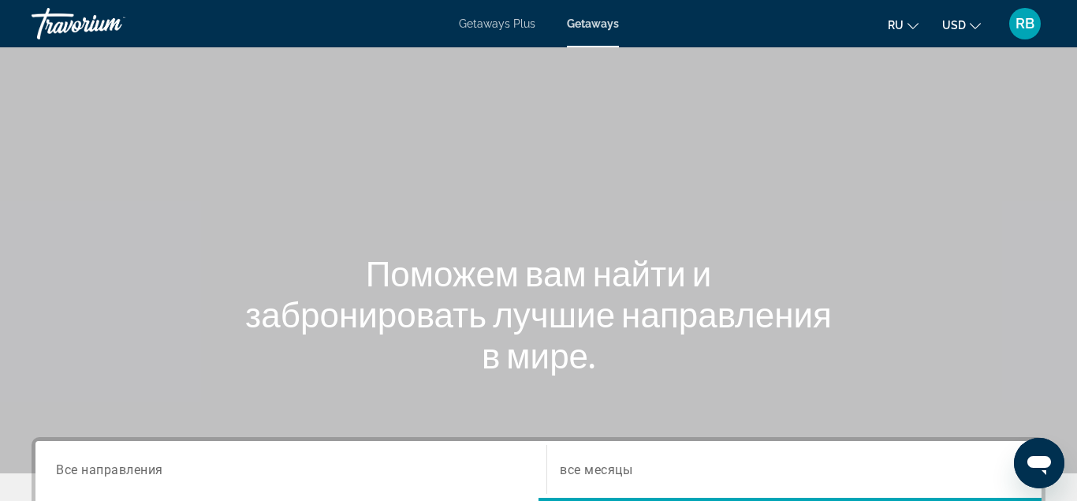
scroll to position [322, 0]
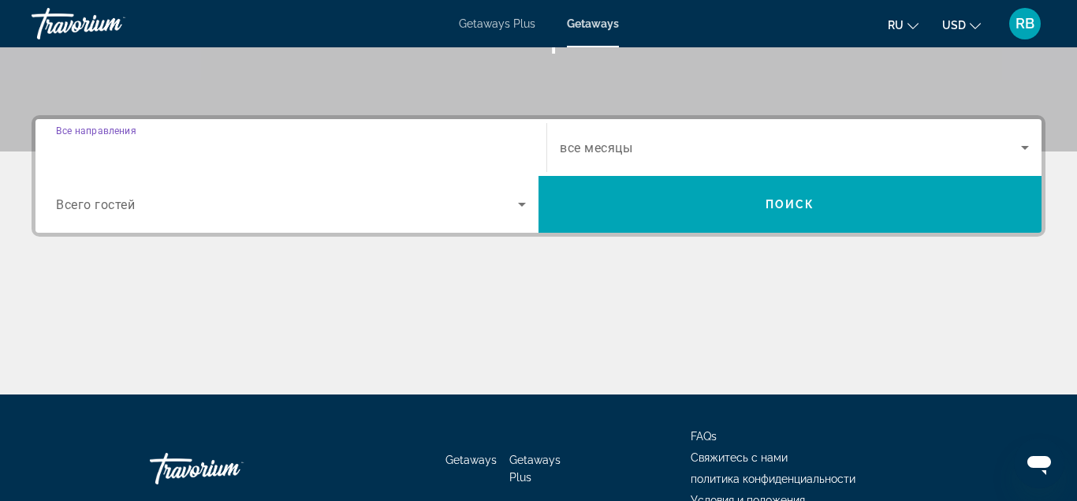
click at [202, 147] on input "Destination Все направления" at bounding box center [291, 148] width 470 height 19
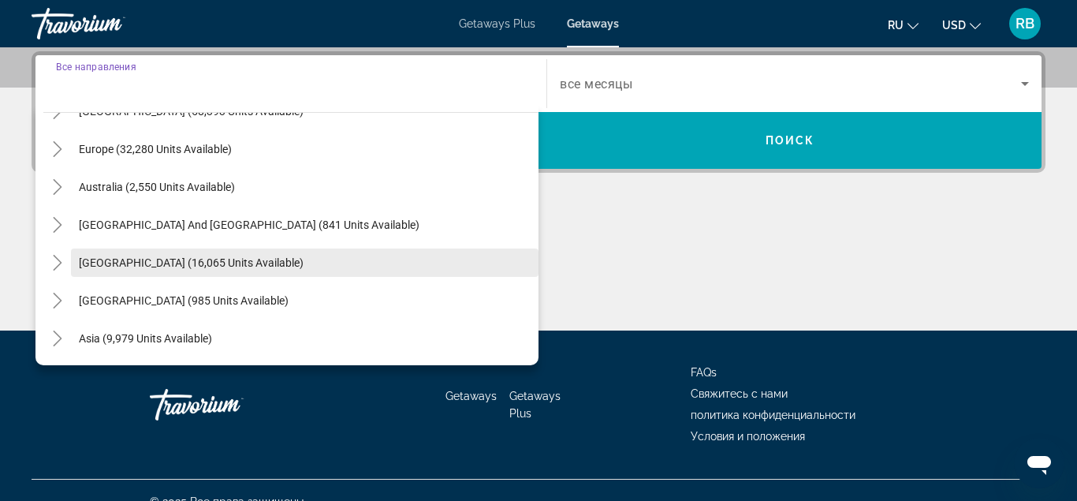
scroll to position [255, 0]
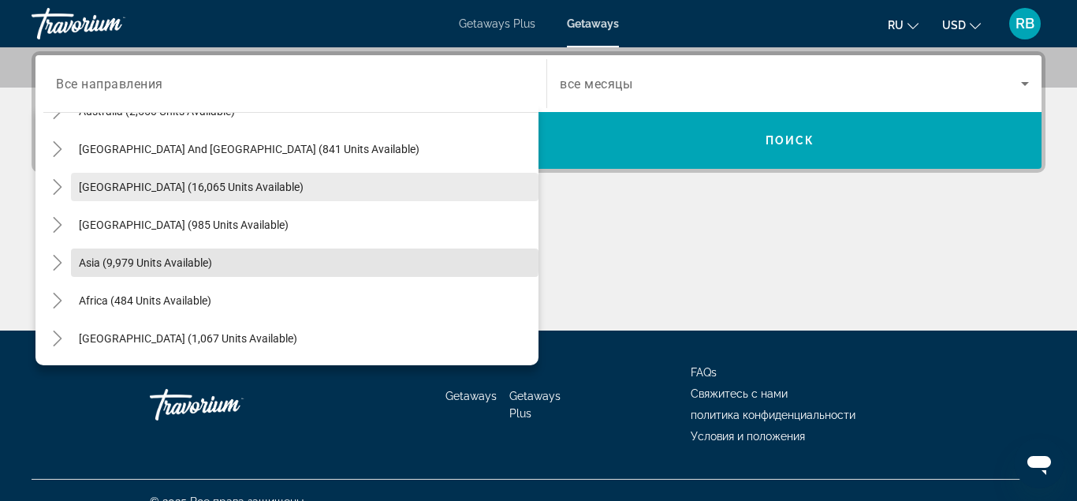
click at [199, 249] on span "Search widget" at bounding box center [304, 263] width 467 height 38
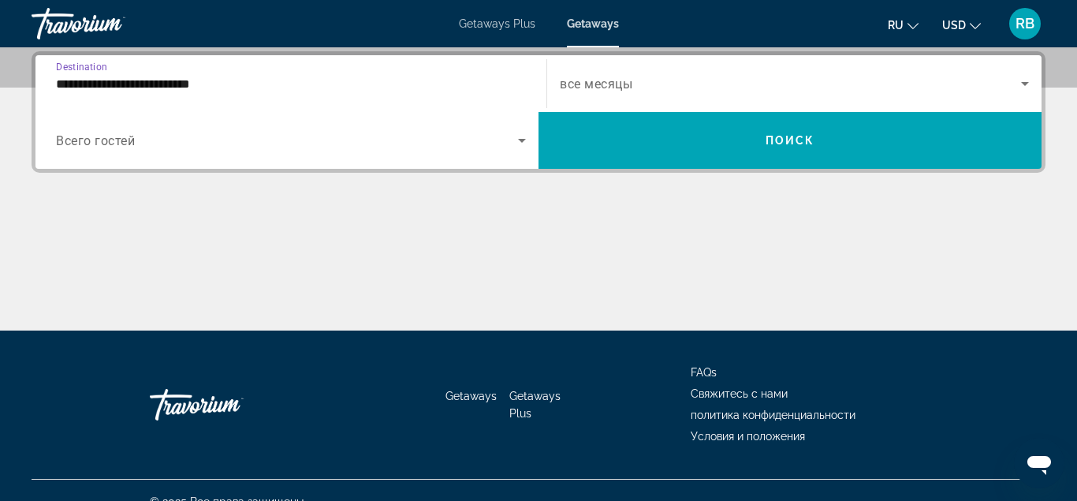
click at [173, 90] on input "**********" at bounding box center [291, 84] width 470 height 19
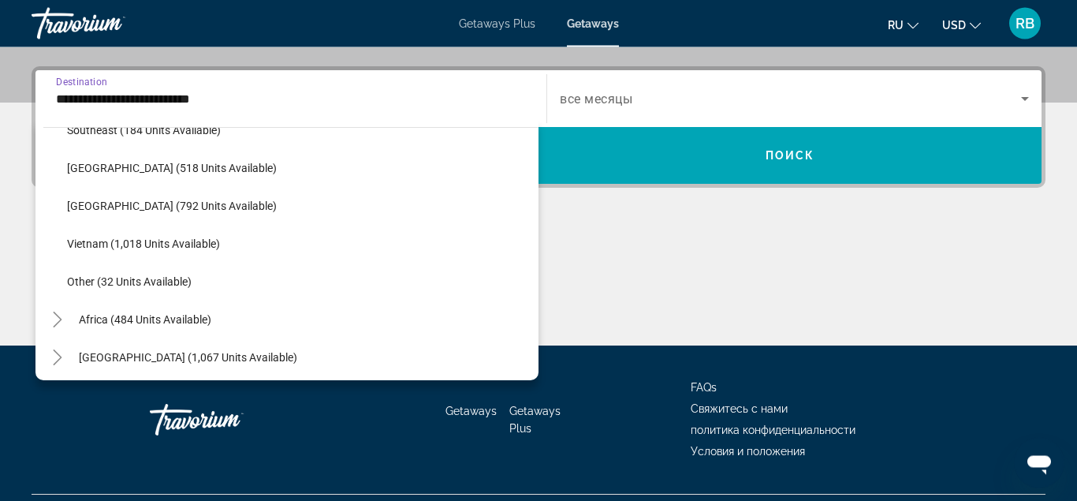
scroll to position [822, 0]
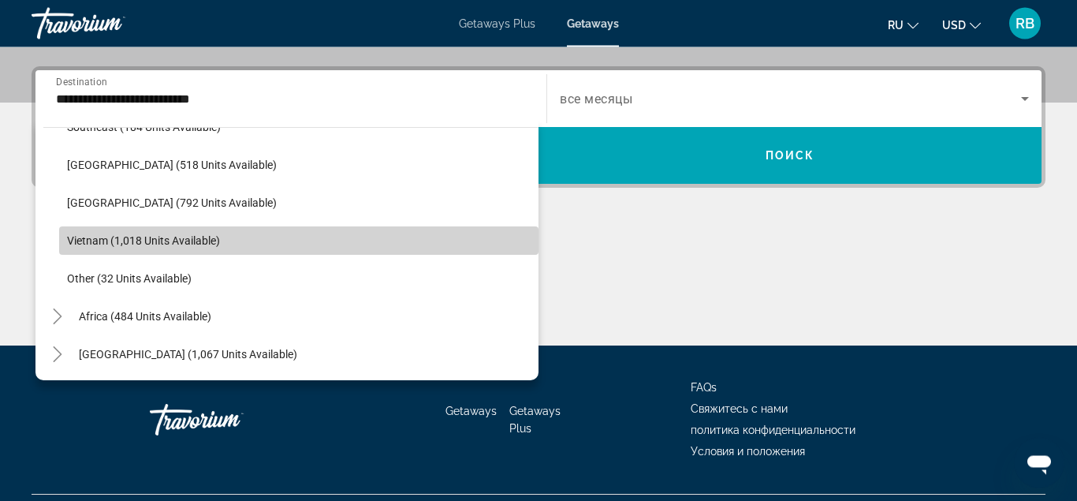
click at [144, 233] on span "Search widget" at bounding box center [298, 241] width 479 height 38
type input "**********"
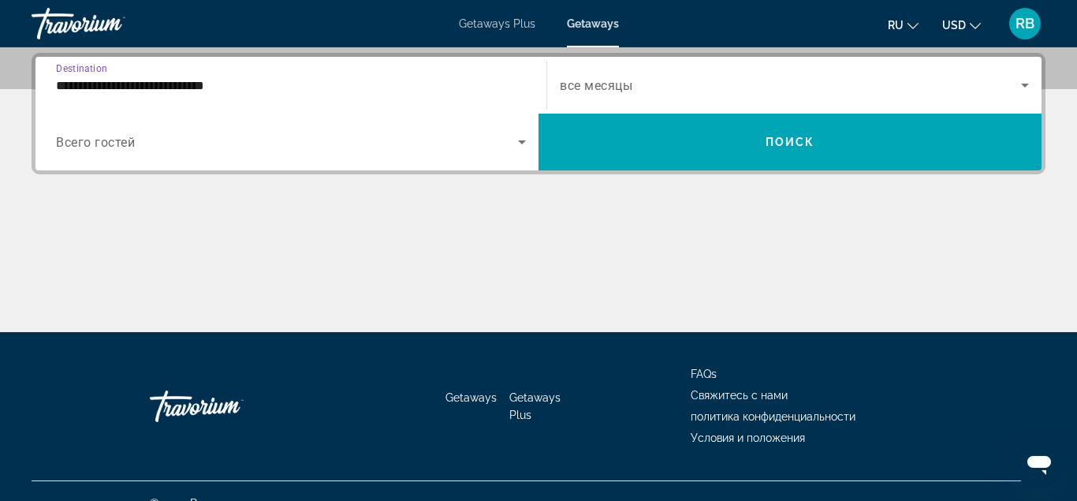
scroll to position [385, 0]
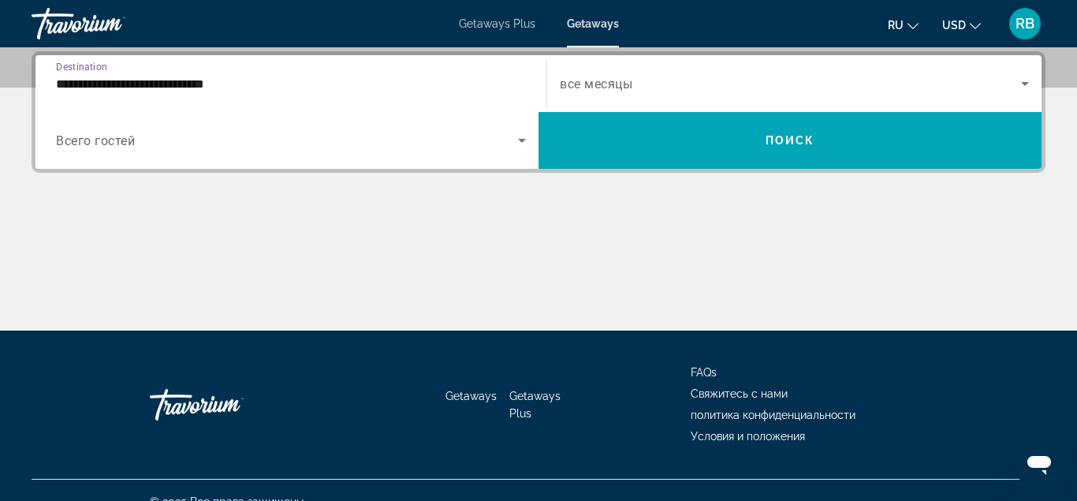
click at [605, 76] on span "Search widget" at bounding box center [790, 83] width 461 height 19
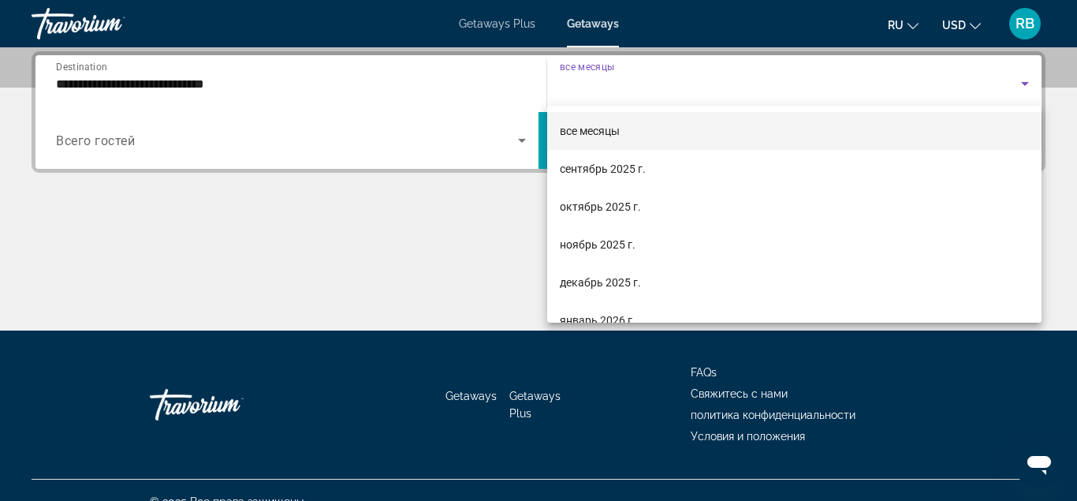
click at [605, 76] on div at bounding box center [538, 250] width 1077 height 501
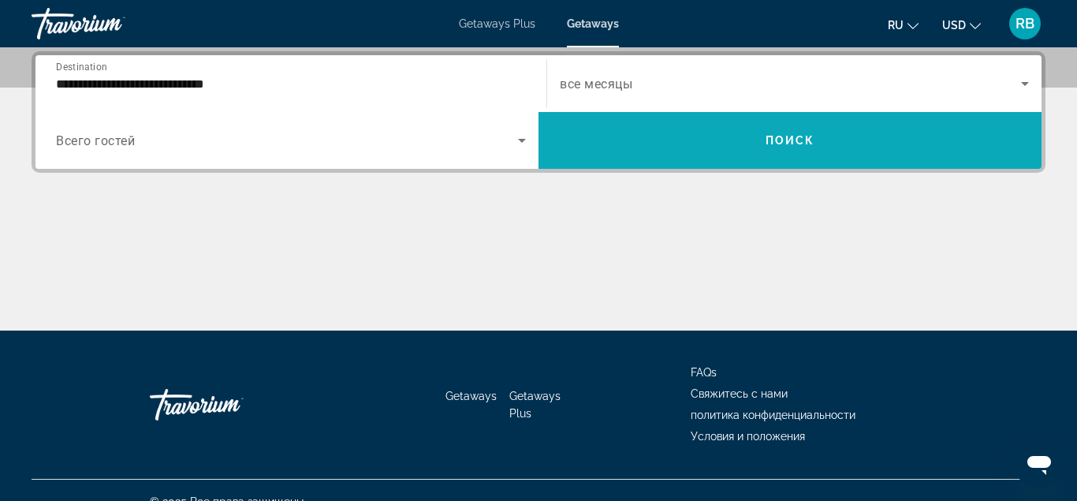
click at [649, 140] on span "Search widget" at bounding box center [789, 140] width 503 height 38
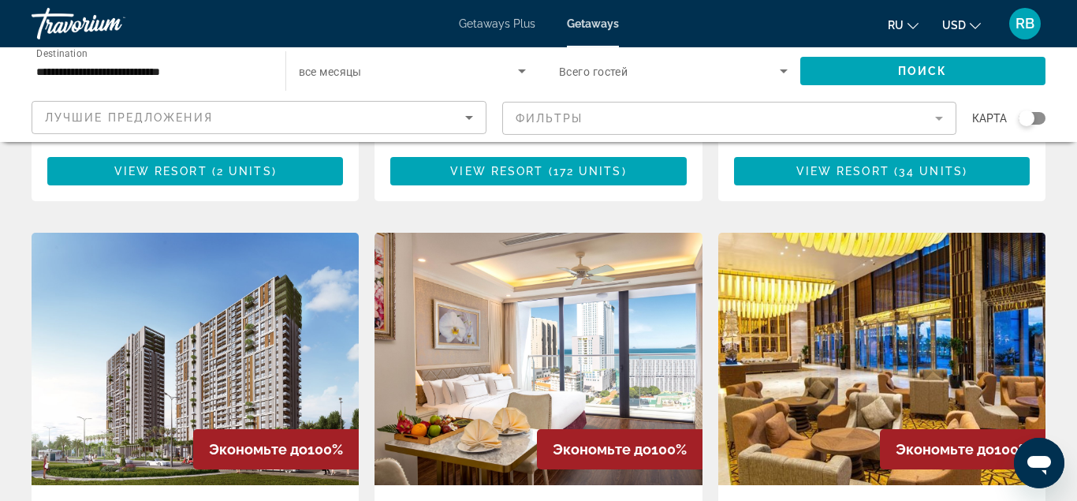
scroll to position [724, 0]
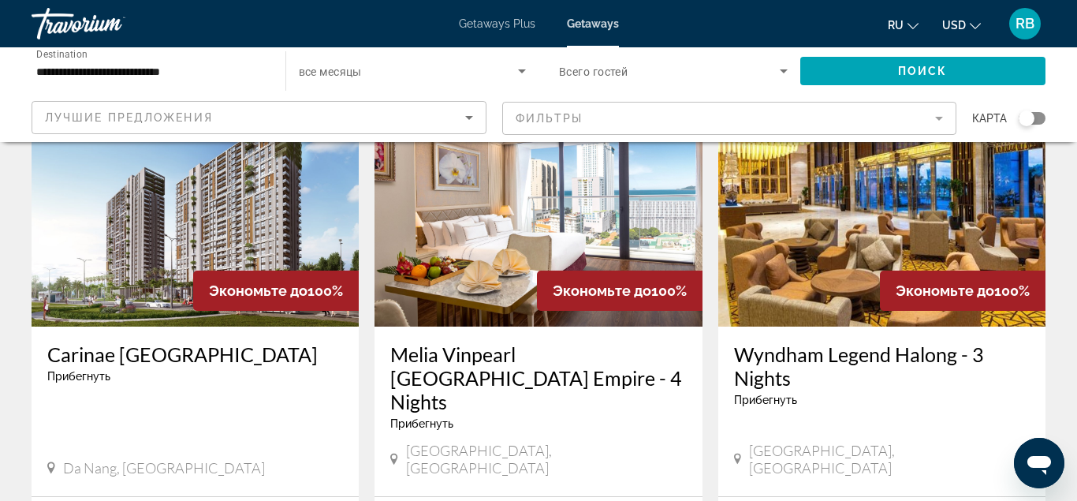
click at [163, 240] on img "Main content" at bounding box center [195, 200] width 327 height 252
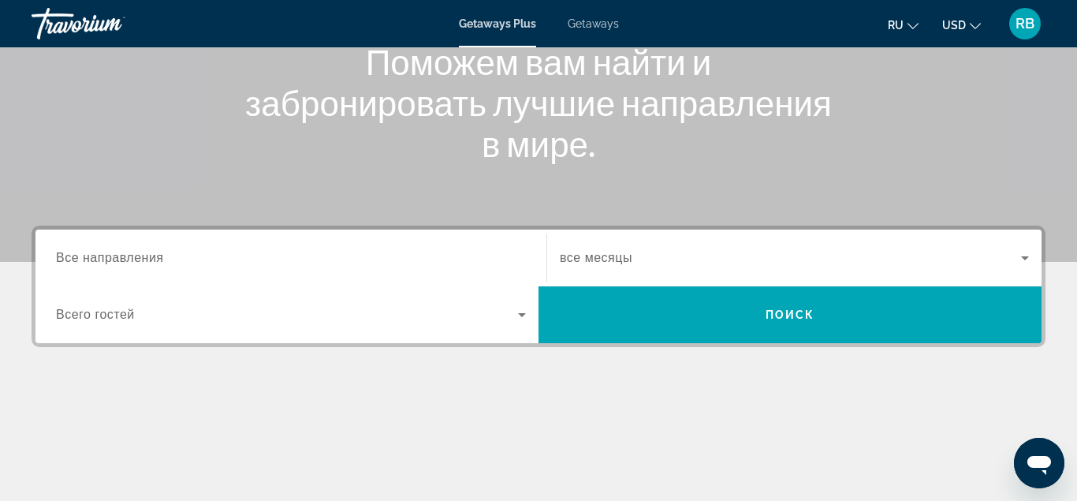
scroll to position [161, 0]
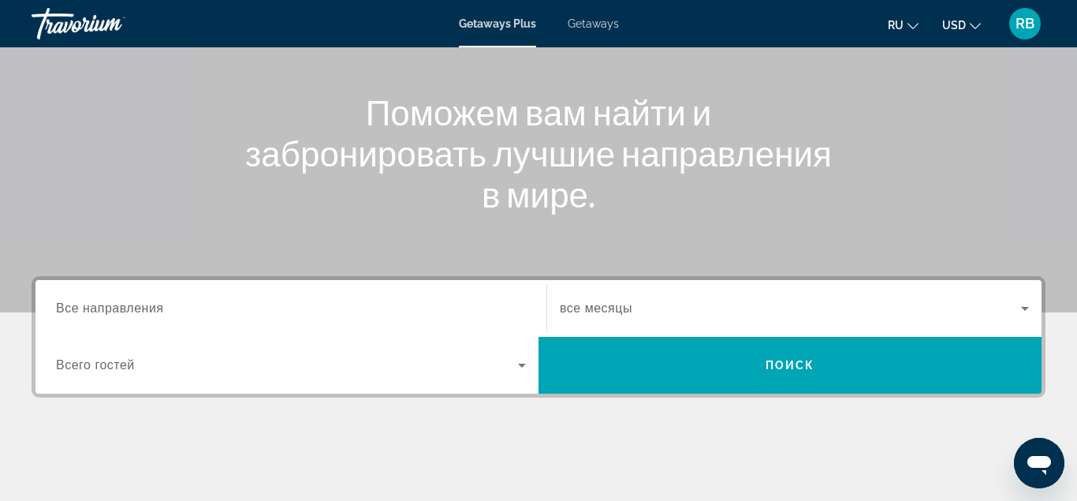
click at [595, 12] on div "Getaways Plus Getaways ru English Español Français Italiano Português русский U…" at bounding box center [538, 23] width 1077 height 41
click at [594, 18] on span "Getaways" at bounding box center [593, 23] width 51 height 13
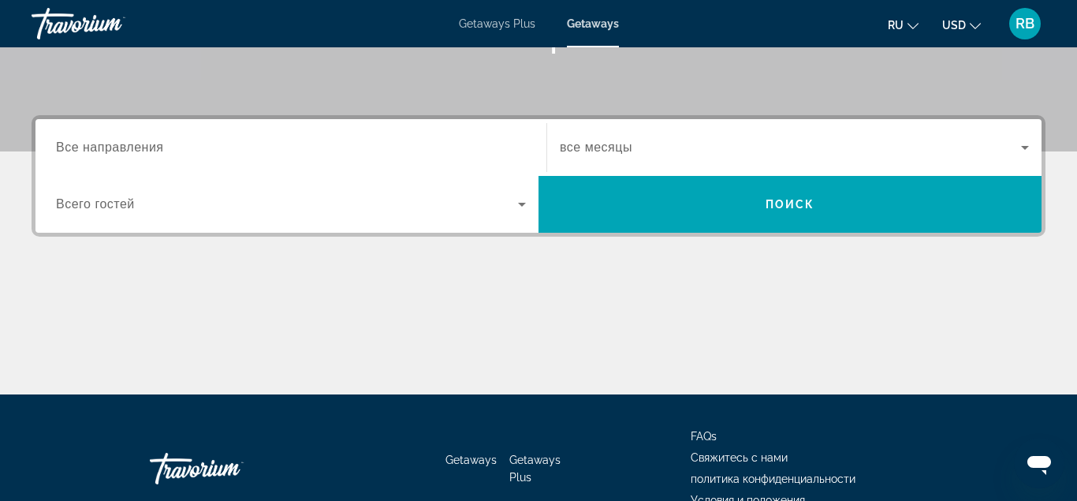
click at [168, 147] on input "Destination Все направления" at bounding box center [291, 148] width 470 height 19
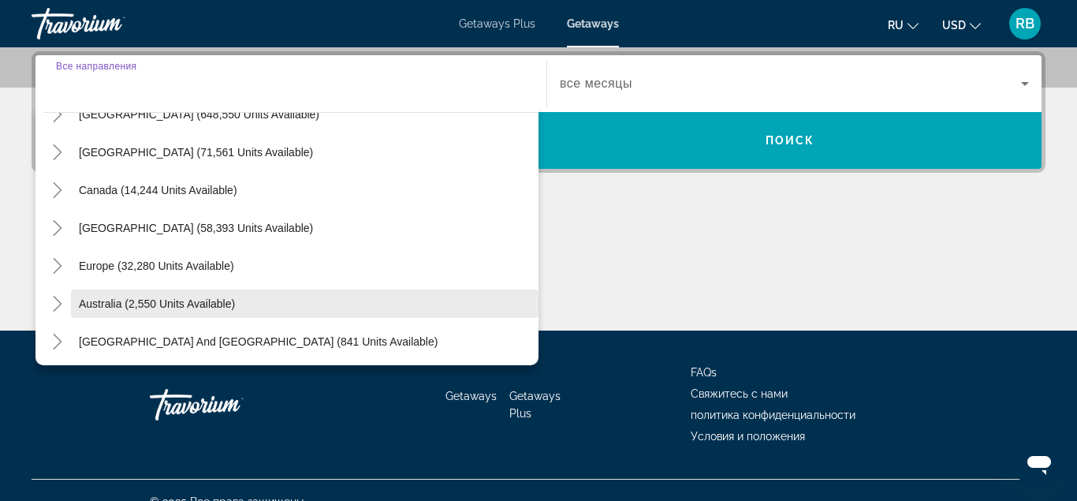
scroll to position [90, 0]
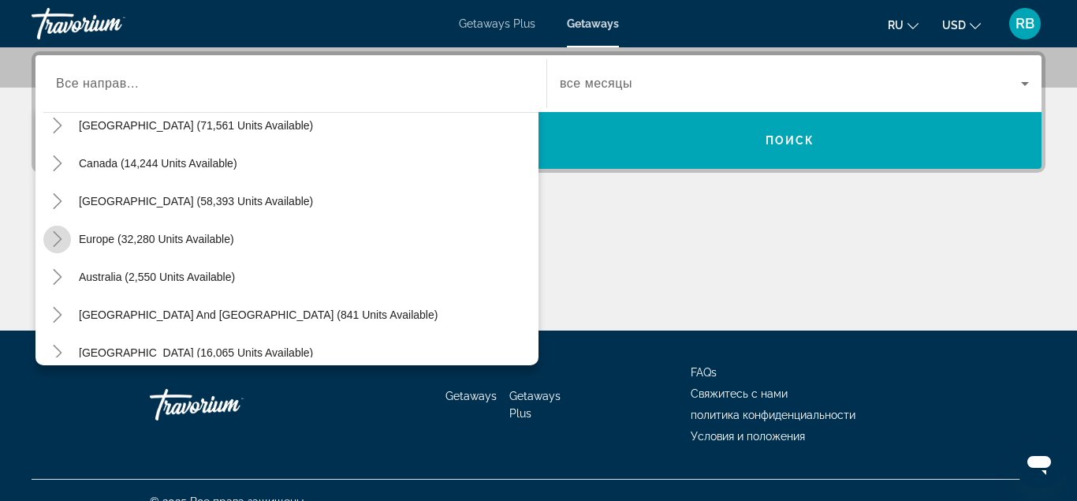
click at [51, 238] on icon "Toggle Europe (32,280 units available)" at bounding box center [58, 239] width 16 height 16
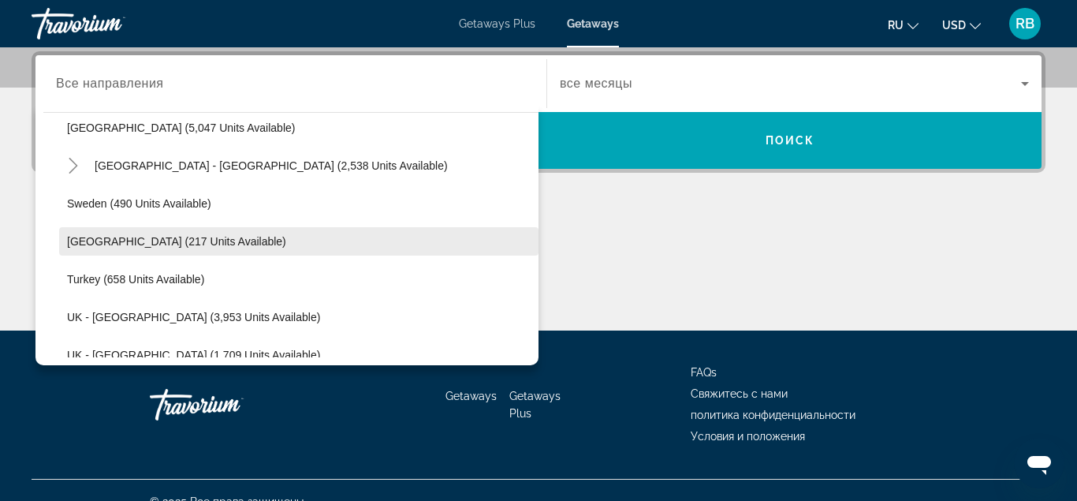
scroll to position [899, 0]
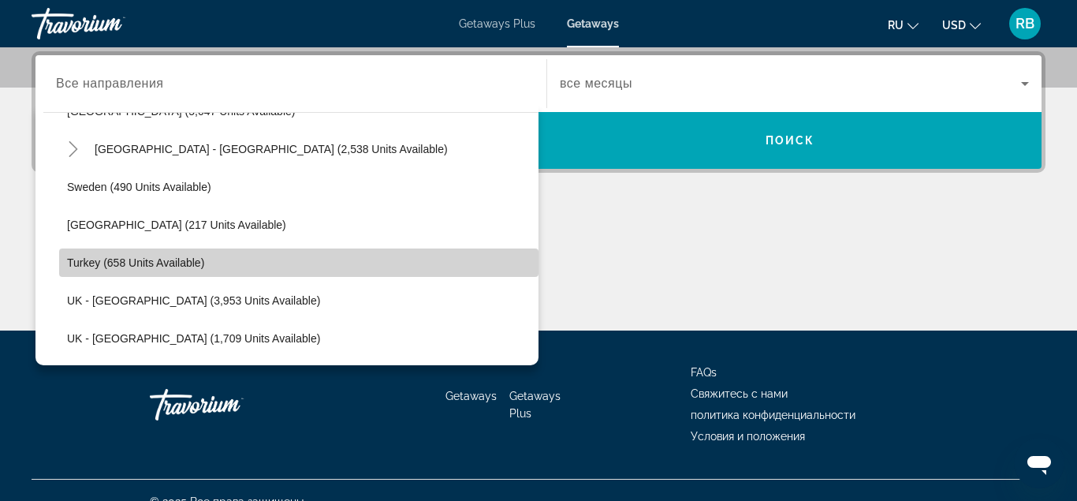
click at [138, 266] on span "Turkey (658 units available)" at bounding box center [135, 262] width 137 height 13
type input "**********"
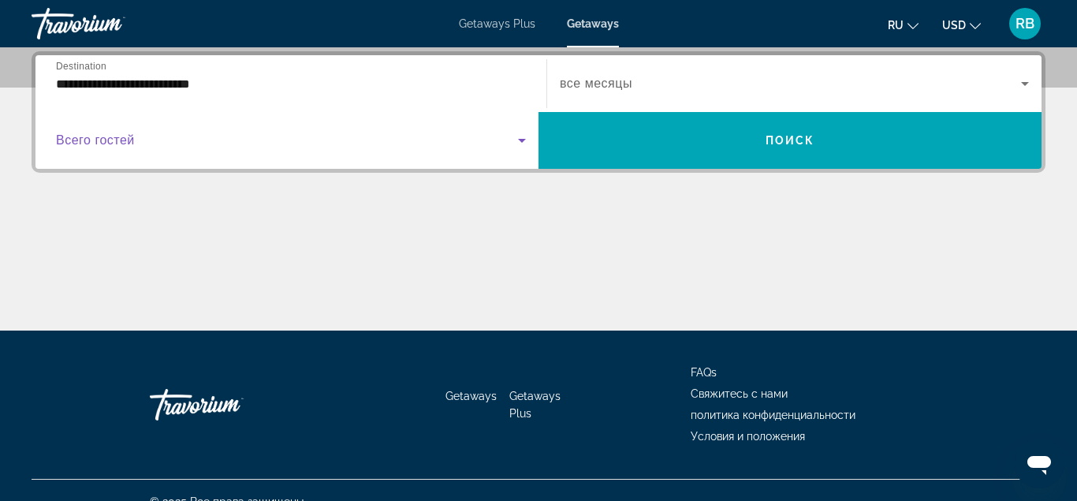
click at [186, 139] on span "Search widget" at bounding box center [287, 140] width 462 height 19
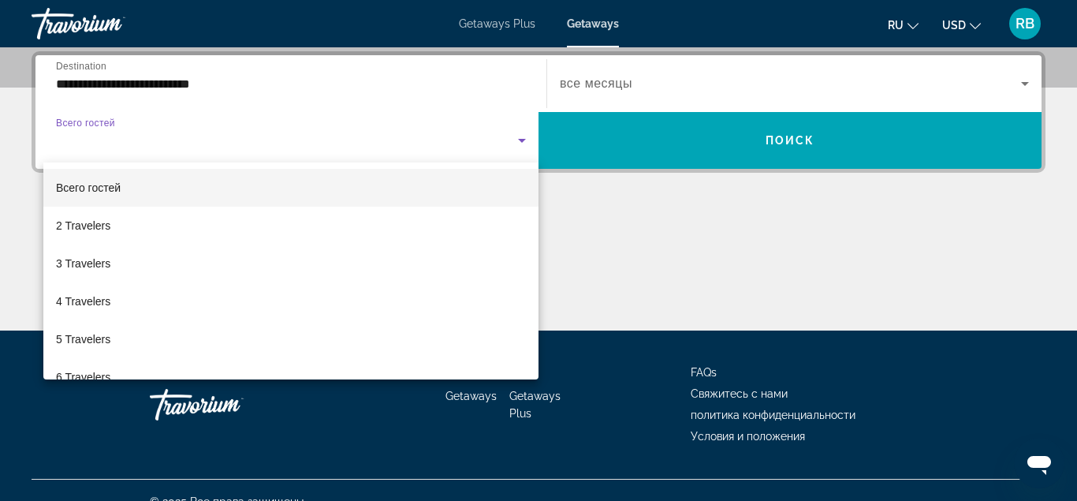
click at [188, 139] on div at bounding box center [538, 250] width 1077 height 501
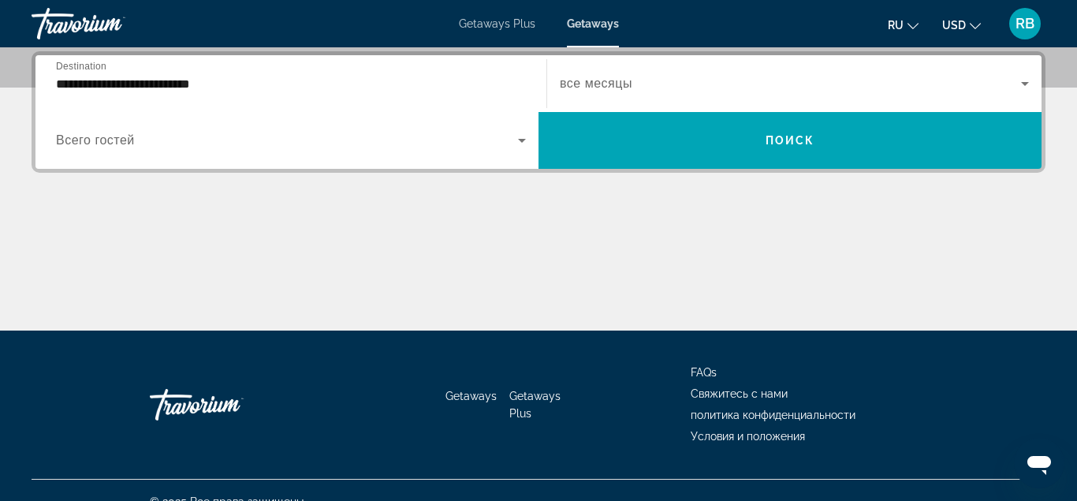
click at [606, 81] on span "все месяцы" at bounding box center [596, 82] width 73 height 13
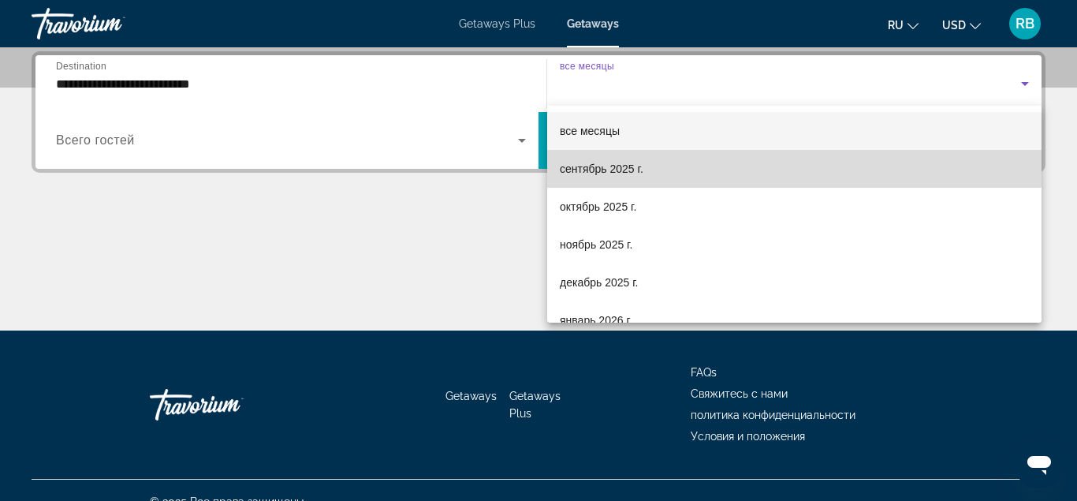
click at [640, 161] on span "сентябрь 2025 г." at bounding box center [602, 168] width 84 height 19
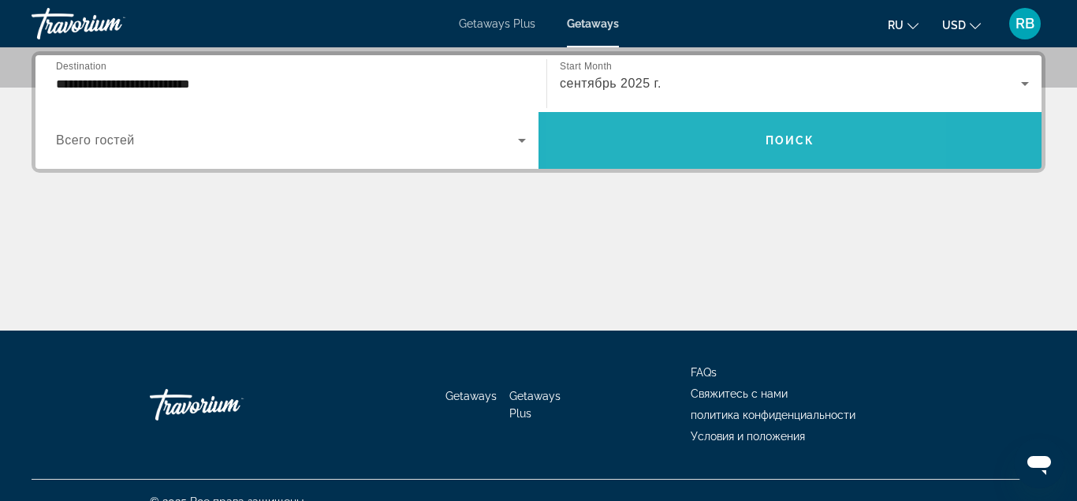
click at [694, 145] on span "Search widget" at bounding box center [789, 140] width 503 height 38
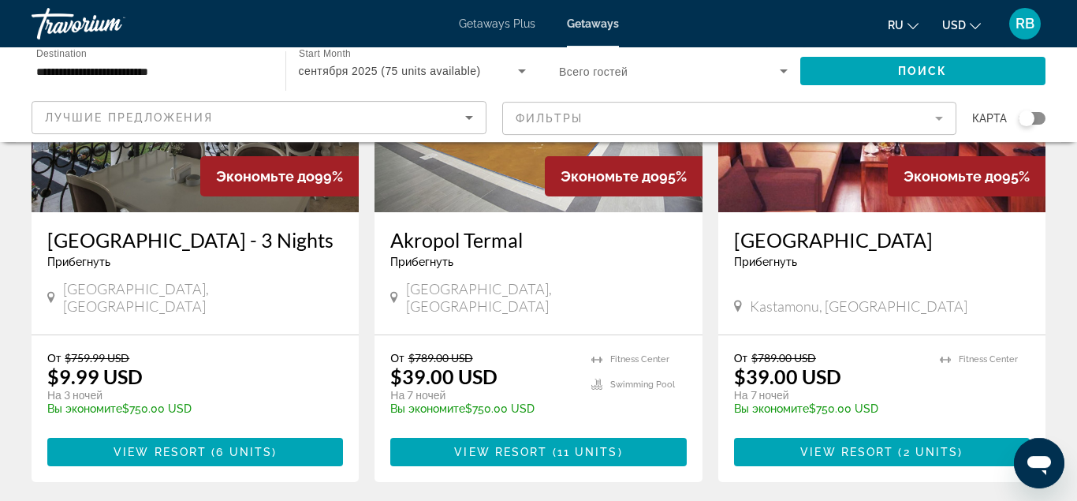
scroll to position [241, 0]
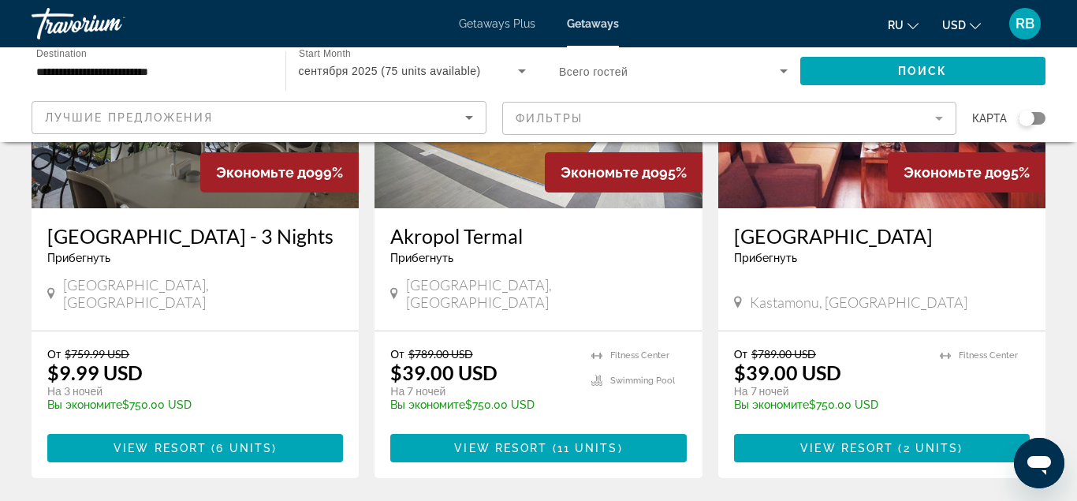
click at [247, 241] on h3 "Vialand Palace Hotel - 3 Nights" at bounding box center [195, 236] width 296 height 24
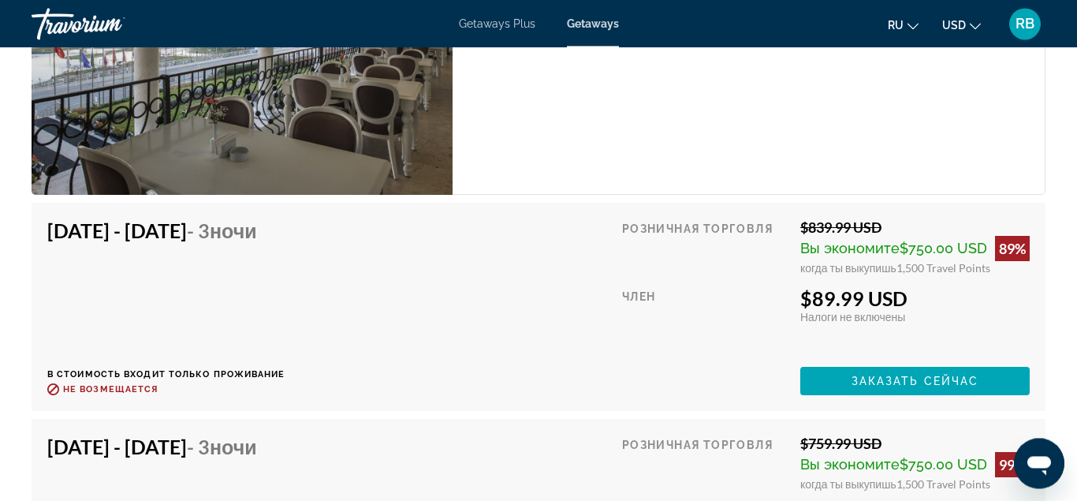
scroll to position [2814, 0]
